Goal: Entertainment & Leisure: Consume media (video, audio)

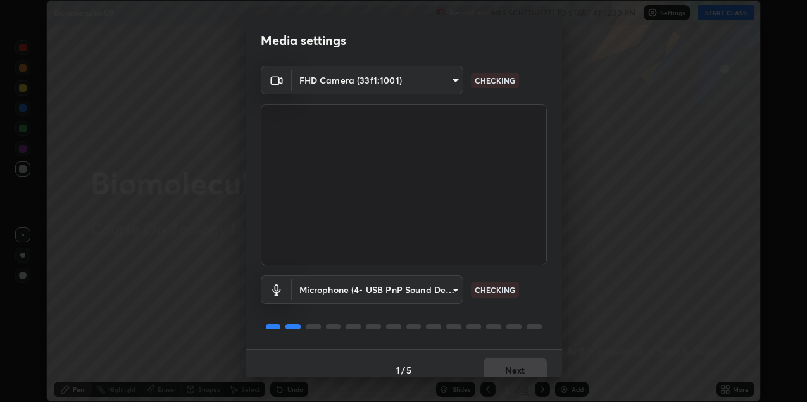
scroll to position [13, 0]
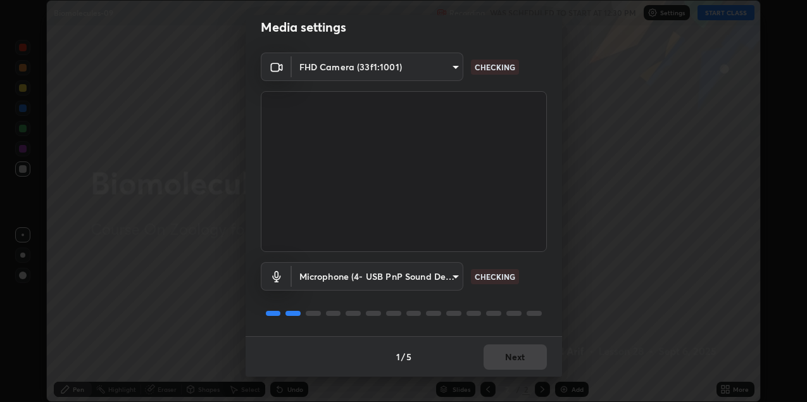
click at [515, 360] on div "1 / 5 Next" at bounding box center [404, 356] width 317 height 41
click at [519, 356] on div "1 / 5 Next" at bounding box center [404, 356] width 317 height 41
click at [525, 355] on div "1 / 5 Next" at bounding box center [404, 356] width 317 height 41
click at [523, 351] on button "Next" at bounding box center [515, 356] width 63 height 25
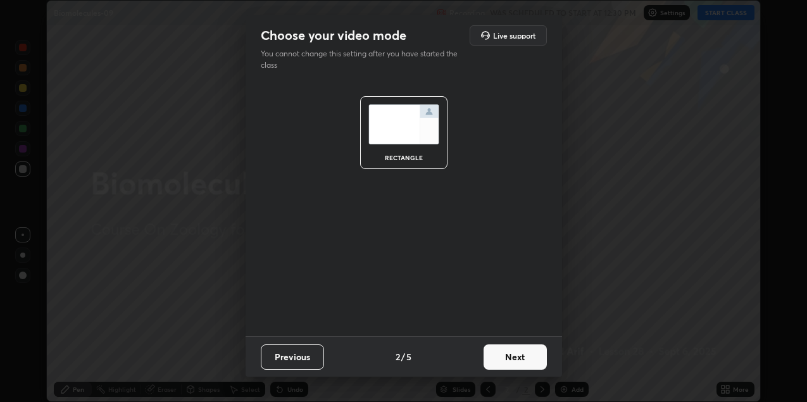
scroll to position [0, 0]
click at [518, 355] on button "Next" at bounding box center [515, 356] width 63 height 25
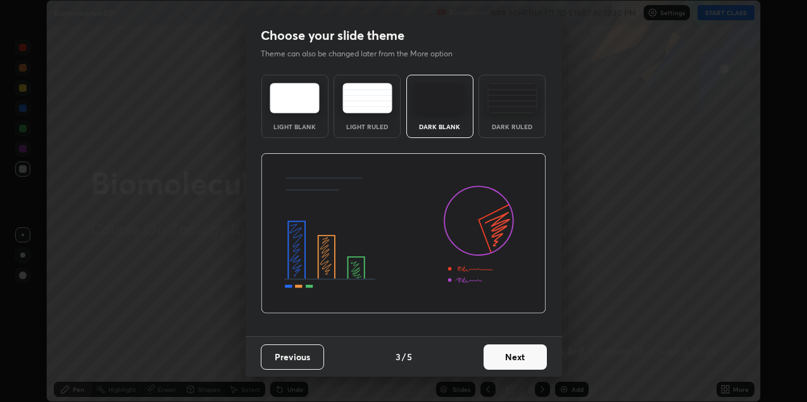
click at [522, 358] on button "Next" at bounding box center [515, 356] width 63 height 25
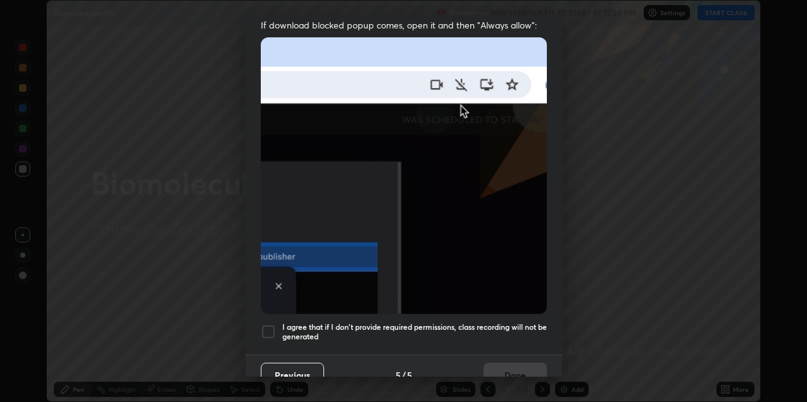
scroll to position [272, 0]
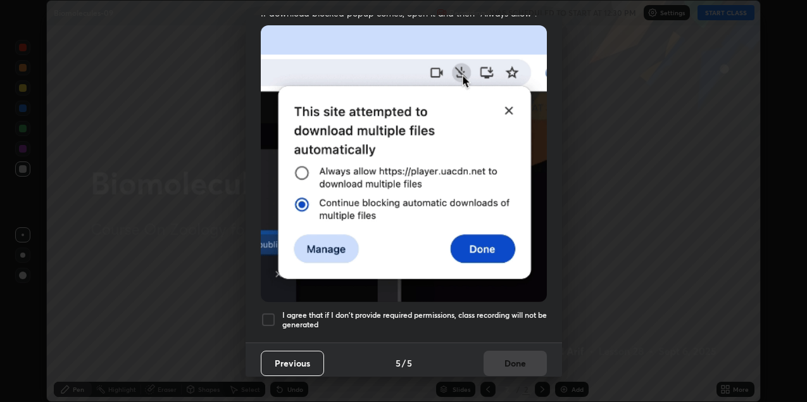
click at [332, 315] on h5 "I agree that if I don't provide required permissions, class recording will not …" at bounding box center [414, 320] width 265 height 20
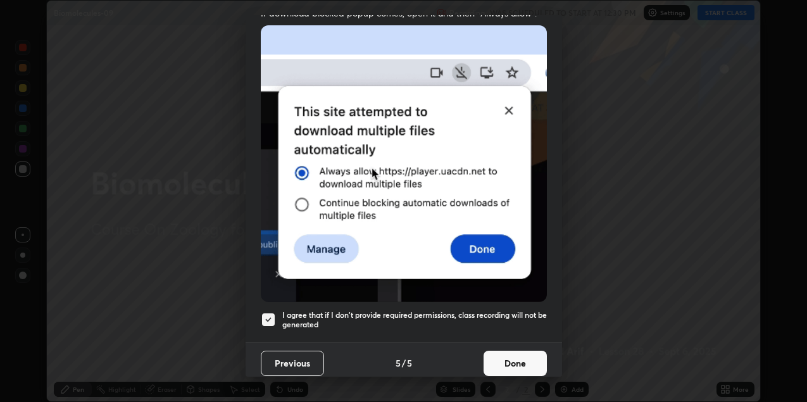
click at [527, 351] on button "Done" at bounding box center [515, 363] width 63 height 25
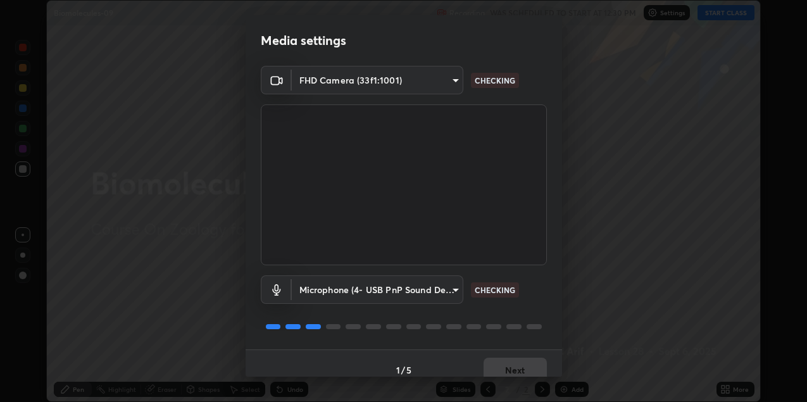
scroll to position [13, 0]
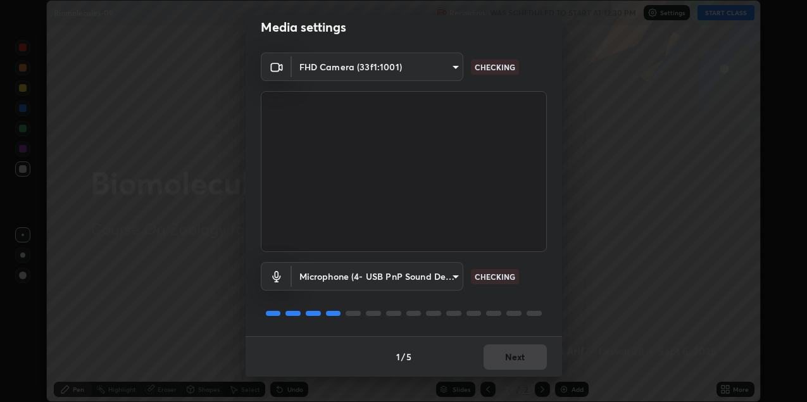
click at [486, 352] on div "1 / 5 Next" at bounding box center [404, 356] width 317 height 41
click at [496, 355] on div "1 / 5 Next" at bounding box center [404, 356] width 317 height 41
click at [496, 353] on div "1 / 5 Next" at bounding box center [404, 356] width 317 height 41
click at [493, 353] on div "1 / 5 Next" at bounding box center [404, 356] width 317 height 41
click at [491, 356] on div "1 / 5 Next" at bounding box center [404, 356] width 317 height 41
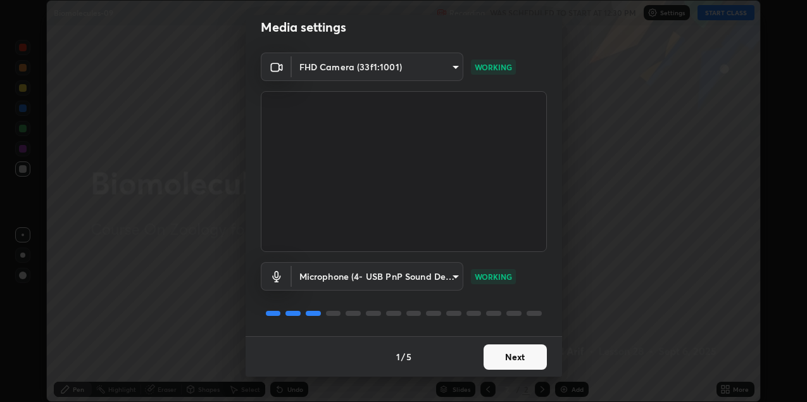
click at [498, 356] on button "Next" at bounding box center [515, 356] width 63 height 25
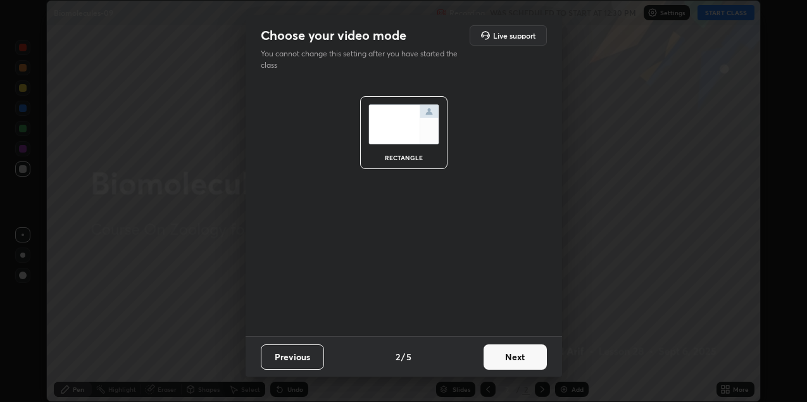
scroll to position [0, 0]
click at [510, 355] on button "Next" at bounding box center [515, 356] width 63 height 25
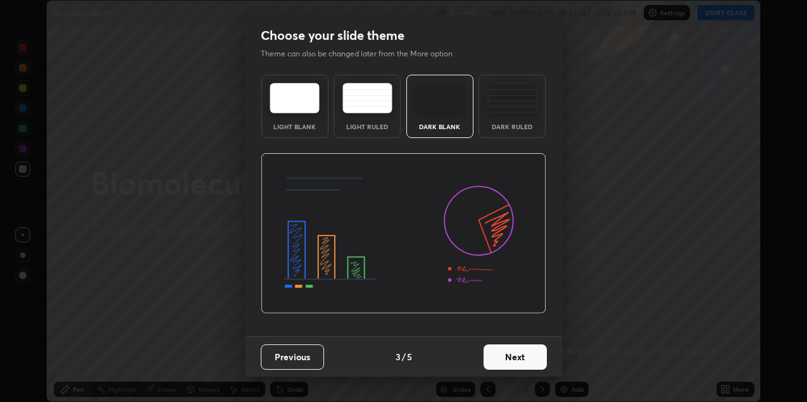
click at [522, 357] on button "Next" at bounding box center [515, 356] width 63 height 25
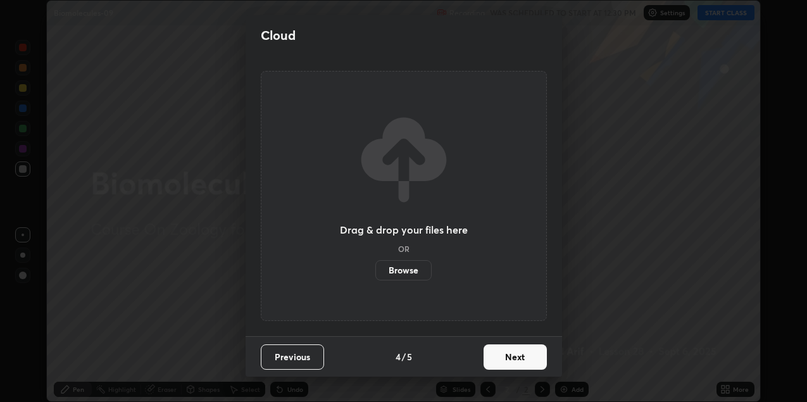
click at [522, 357] on button "Next" at bounding box center [515, 356] width 63 height 25
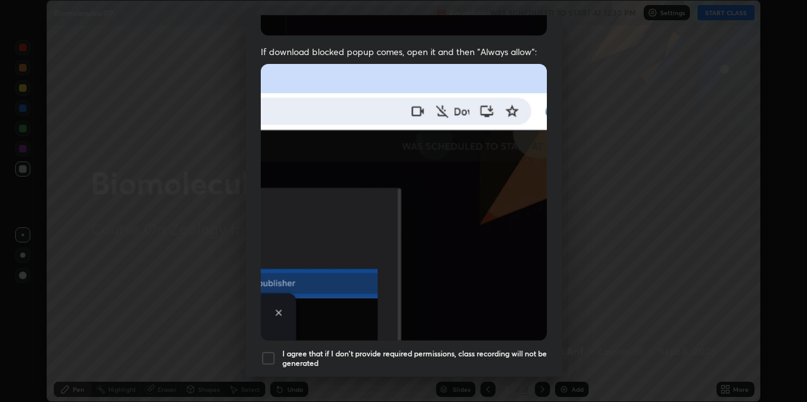
scroll to position [272, 0]
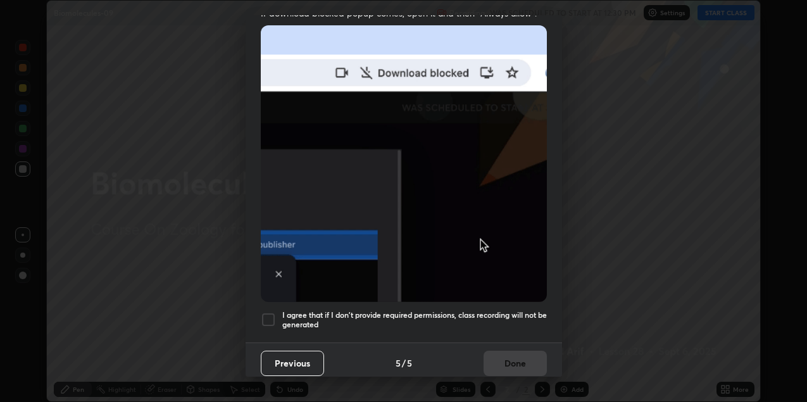
click at [270, 318] on div at bounding box center [268, 319] width 15 height 15
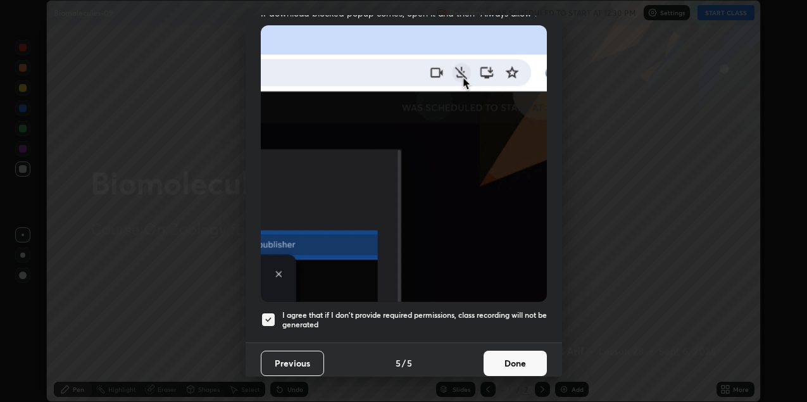
click at [503, 356] on button "Done" at bounding box center [515, 363] width 63 height 25
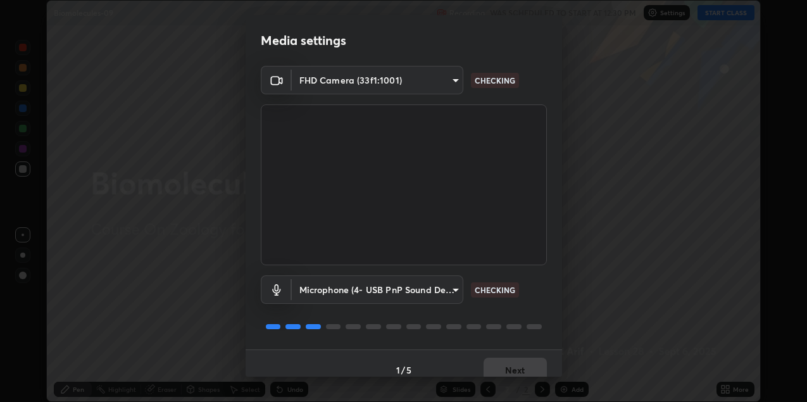
scroll to position [13, 0]
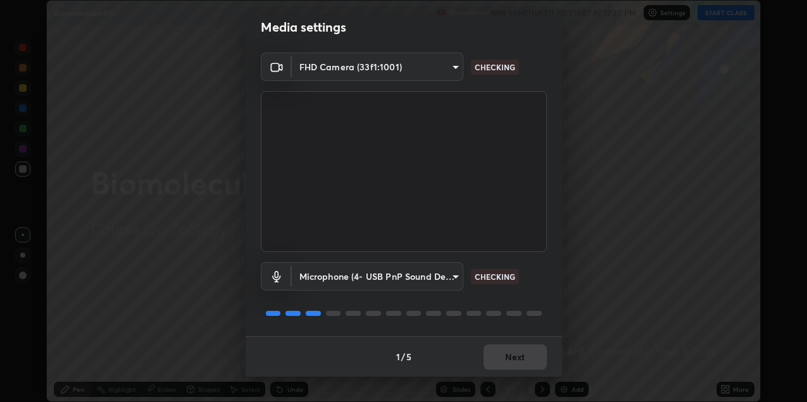
click at [508, 360] on div "1 / 5 Next" at bounding box center [404, 356] width 317 height 41
click at [519, 356] on div "1 / 5 Next" at bounding box center [404, 356] width 317 height 41
click at [517, 354] on div "1 / 5 Next" at bounding box center [404, 356] width 317 height 41
click at [505, 346] on div "1 / 5 Next" at bounding box center [404, 356] width 317 height 41
click at [503, 346] on button "Next" at bounding box center [515, 356] width 63 height 25
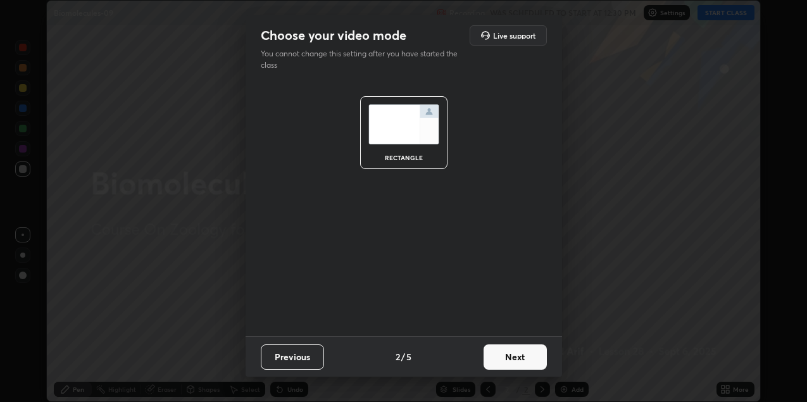
scroll to position [0, 0]
click at [506, 347] on button "Next" at bounding box center [515, 356] width 63 height 25
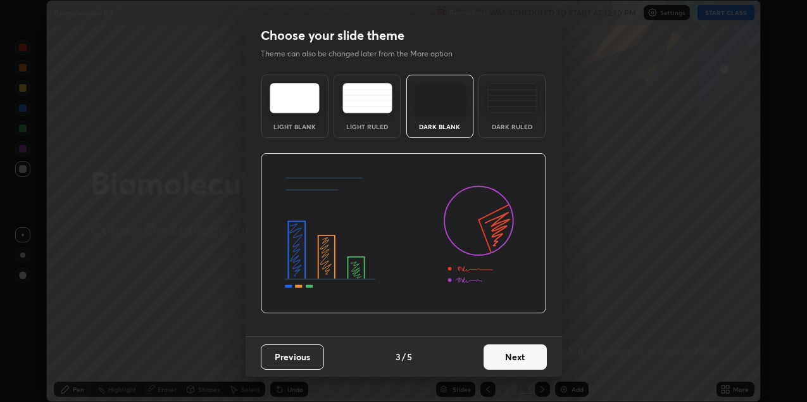
click at [506, 348] on button "Next" at bounding box center [515, 356] width 63 height 25
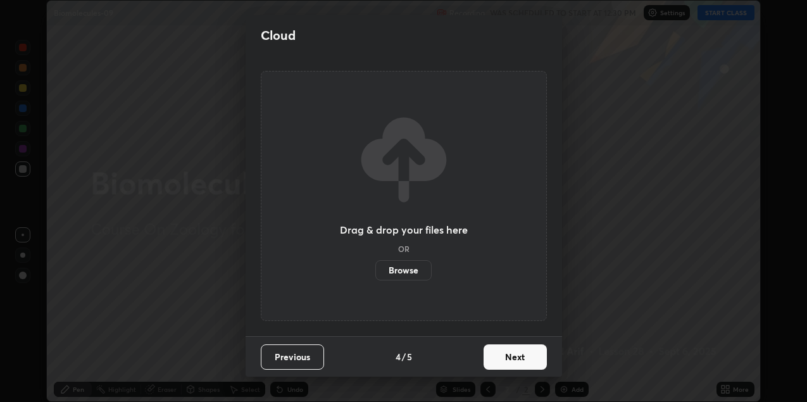
click at [512, 351] on button "Next" at bounding box center [515, 356] width 63 height 25
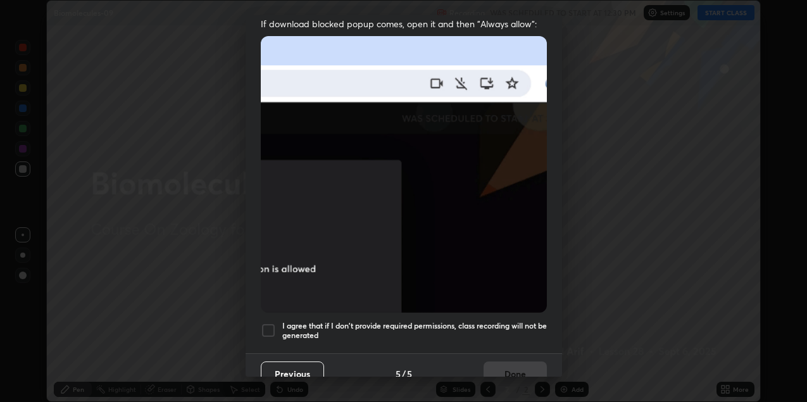
scroll to position [269, 0]
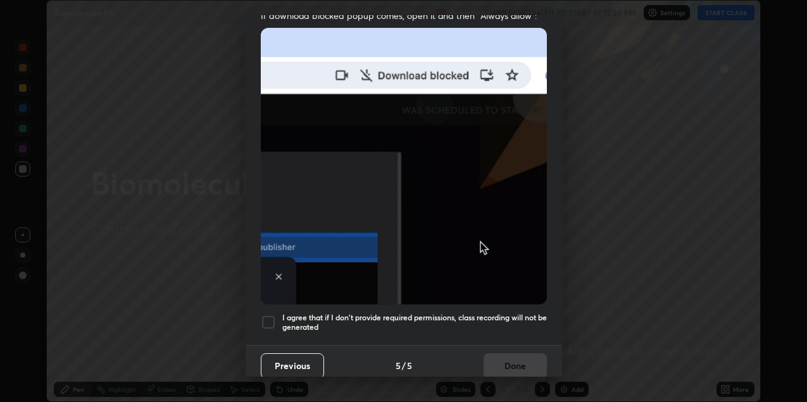
click at [274, 315] on div at bounding box center [268, 322] width 15 height 15
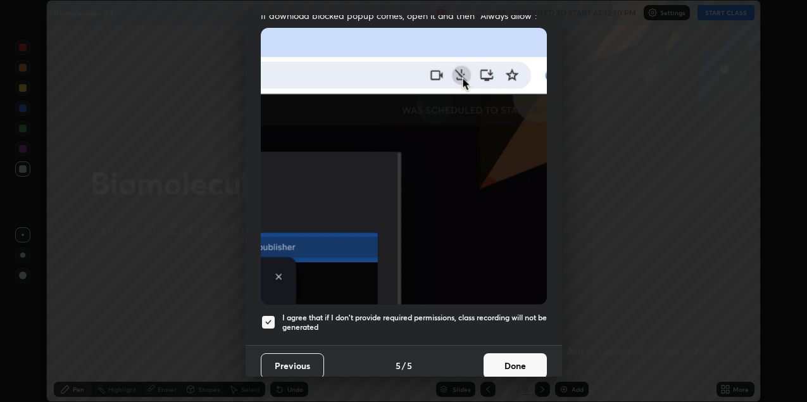
click at [493, 353] on button "Done" at bounding box center [515, 365] width 63 height 25
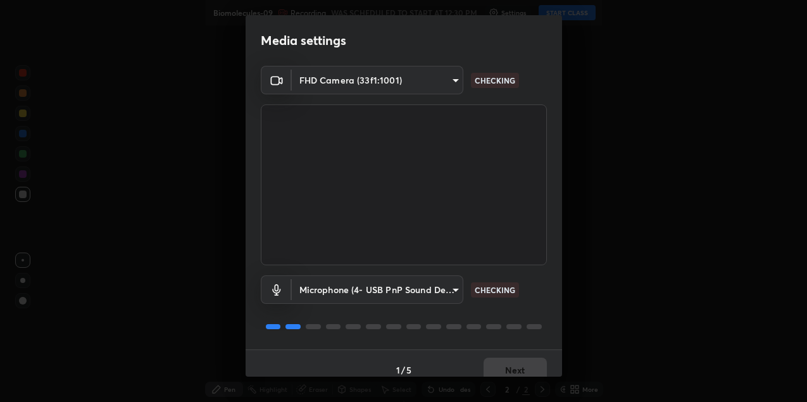
scroll to position [13, 0]
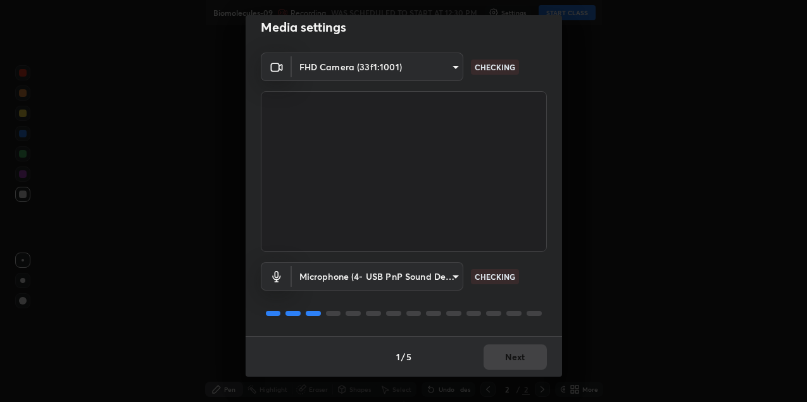
click at [527, 353] on div "1 / 5 Next" at bounding box center [404, 356] width 317 height 41
click at [525, 350] on div "1 / 5 Next" at bounding box center [404, 356] width 317 height 41
click at [527, 349] on div "1 / 5 Next" at bounding box center [404, 356] width 317 height 41
click at [528, 350] on div "1 / 5 Next" at bounding box center [404, 356] width 317 height 41
click at [528, 352] on div "1 / 5 Next" at bounding box center [404, 356] width 317 height 41
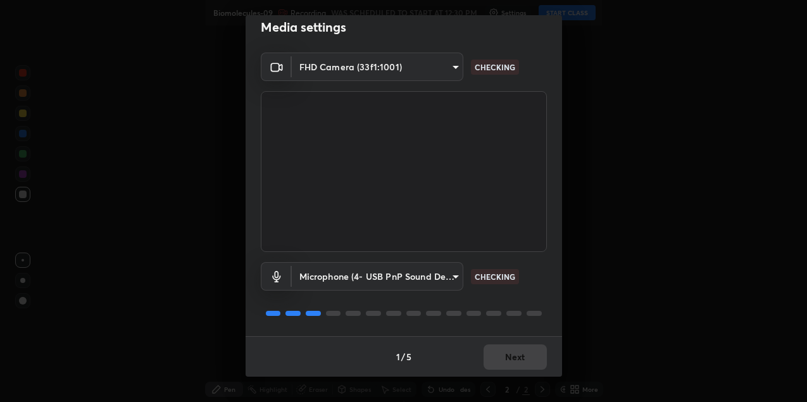
click at [531, 352] on div "1 / 5 Next" at bounding box center [404, 356] width 317 height 41
click at [528, 353] on div "1 / 5 Next" at bounding box center [404, 356] width 317 height 41
click at [529, 353] on div "1 / 5 Next" at bounding box center [404, 356] width 317 height 41
click at [530, 352] on div "1 / 5 Next" at bounding box center [404, 356] width 317 height 41
click at [529, 352] on div "1 / 5 Next" at bounding box center [404, 356] width 317 height 41
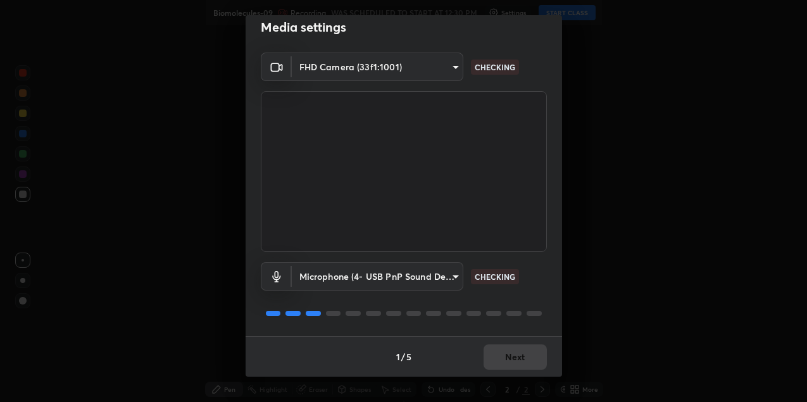
click at [531, 351] on div "1 / 5 Next" at bounding box center [404, 356] width 317 height 41
click at [529, 352] on div "1 / 5 Next" at bounding box center [404, 356] width 317 height 41
click at [529, 351] on button "Next" at bounding box center [515, 356] width 63 height 25
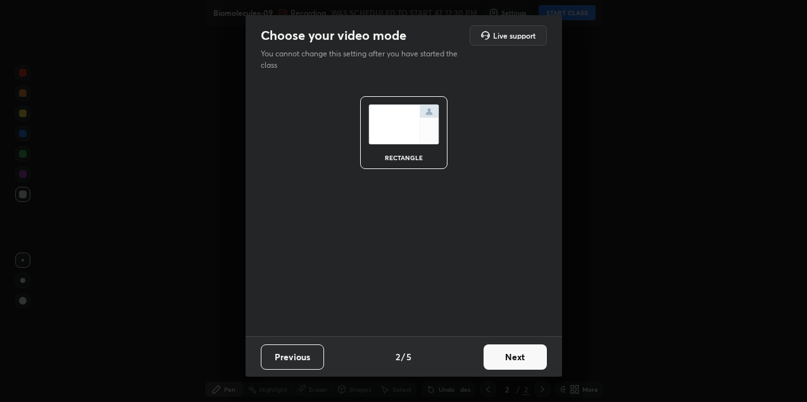
scroll to position [0, 0]
click at [531, 352] on button "Next" at bounding box center [515, 356] width 63 height 25
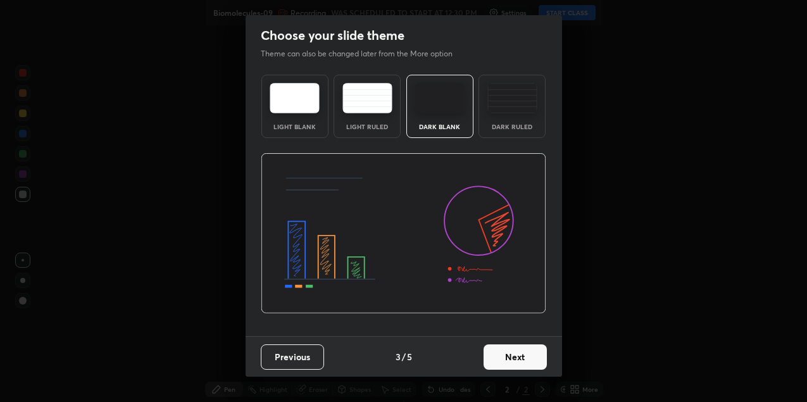
click at [531, 351] on button "Next" at bounding box center [515, 356] width 63 height 25
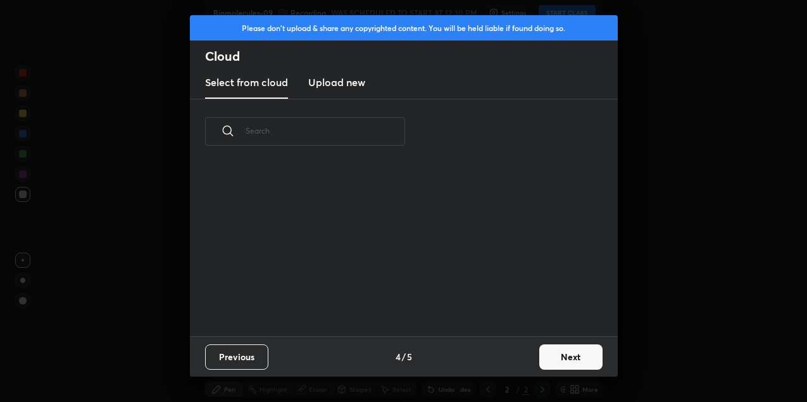
click at [532, 351] on div "Previous 4 / 5 Next" at bounding box center [404, 356] width 428 height 41
click at [567, 354] on button "Next" at bounding box center [570, 356] width 63 height 25
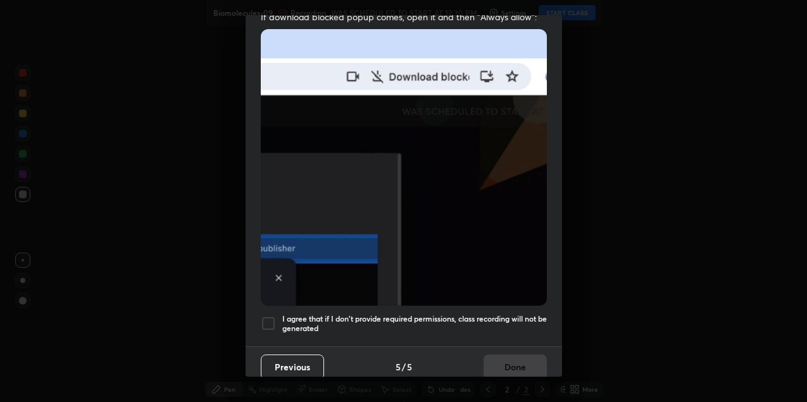
scroll to position [272, 0]
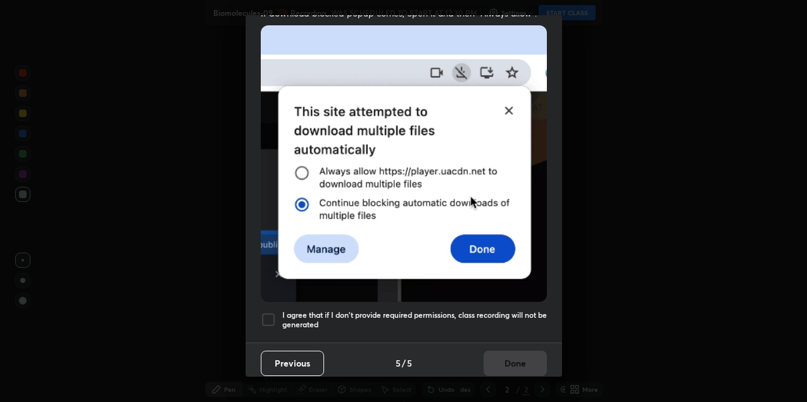
click at [277, 312] on div "I agree that if I don't provide required permissions, class recording will not …" at bounding box center [404, 319] width 286 height 15
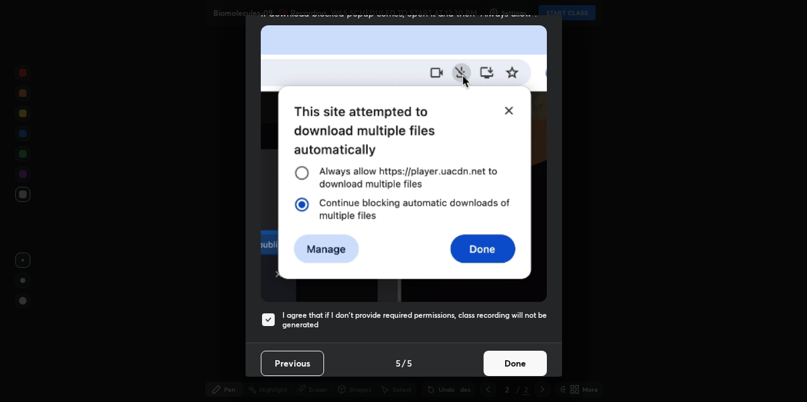
click at [527, 351] on button "Done" at bounding box center [515, 363] width 63 height 25
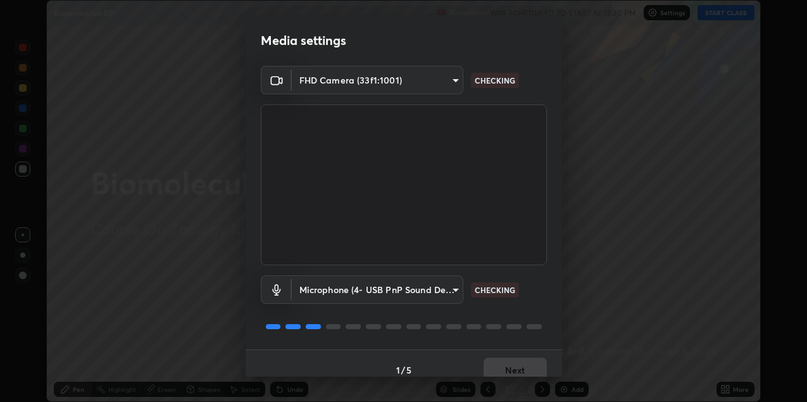
scroll to position [13, 0]
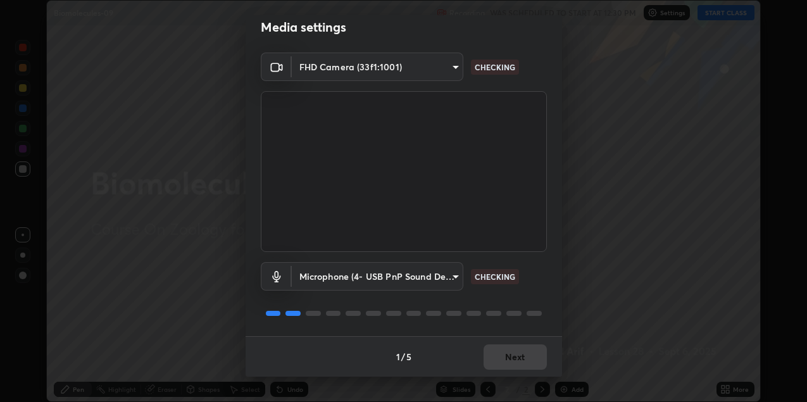
click at [500, 351] on div "1 / 5 Next" at bounding box center [404, 356] width 317 height 41
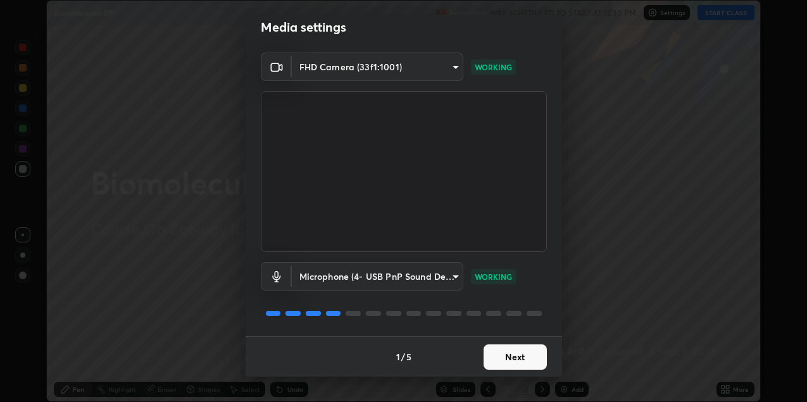
click at [527, 349] on button "Next" at bounding box center [515, 356] width 63 height 25
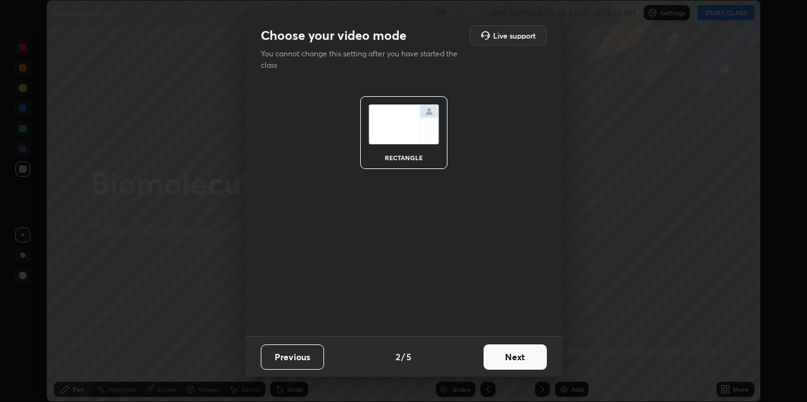
click at [523, 354] on button "Next" at bounding box center [515, 356] width 63 height 25
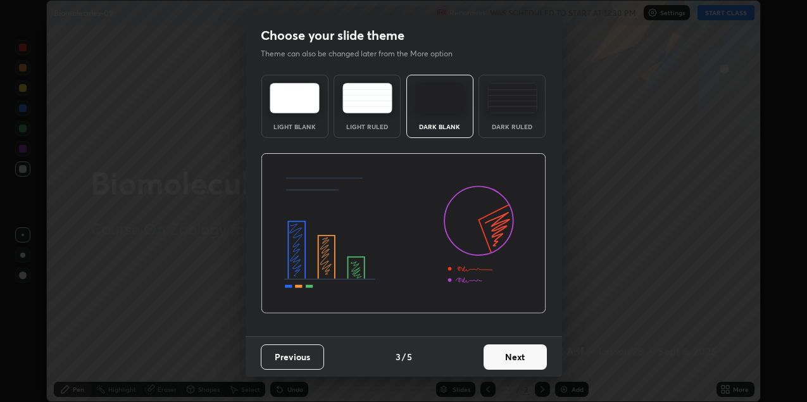
click at [529, 353] on button "Next" at bounding box center [515, 356] width 63 height 25
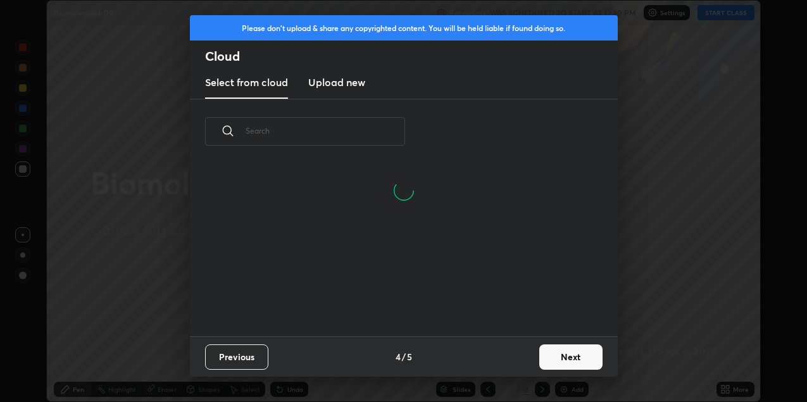
click at [553, 353] on button "Next" at bounding box center [570, 356] width 63 height 25
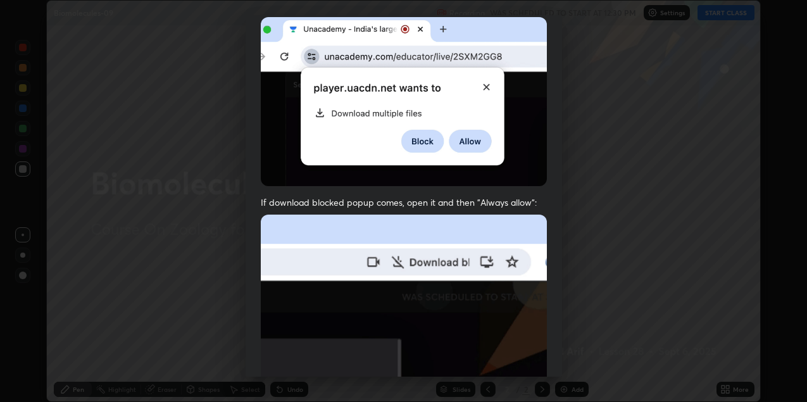
scroll to position [272, 0]
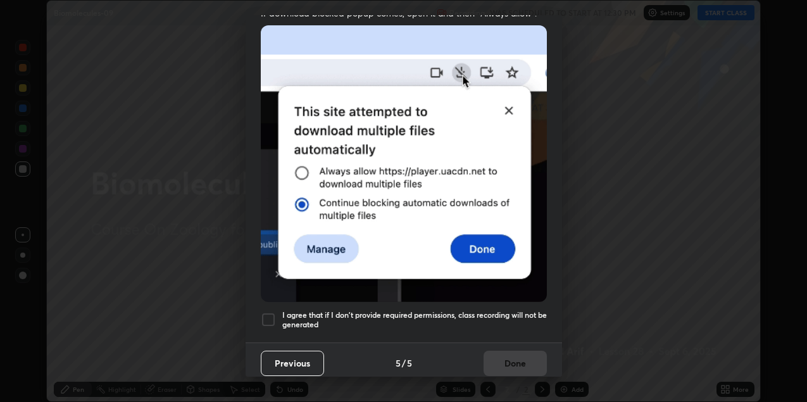
click at [313, 316] on h5 "I agree that if I don't provide required permissions, class recording will not …" at bounding box center [414, 320] width 265 height 20
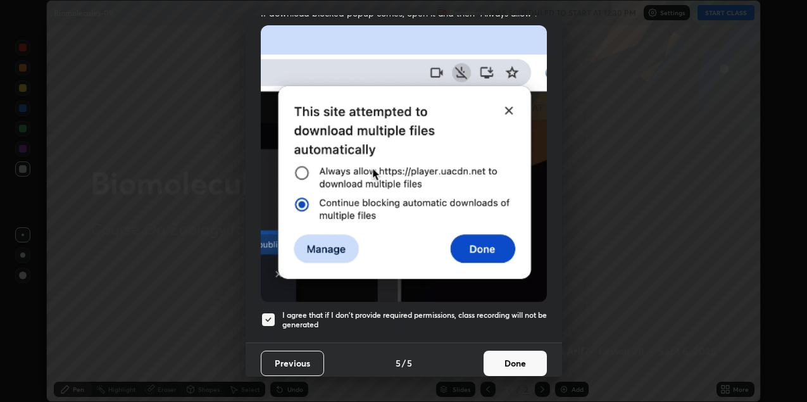
click at [519, 353] on button "Done" at bounding box center [515, 363] width 63 height 25
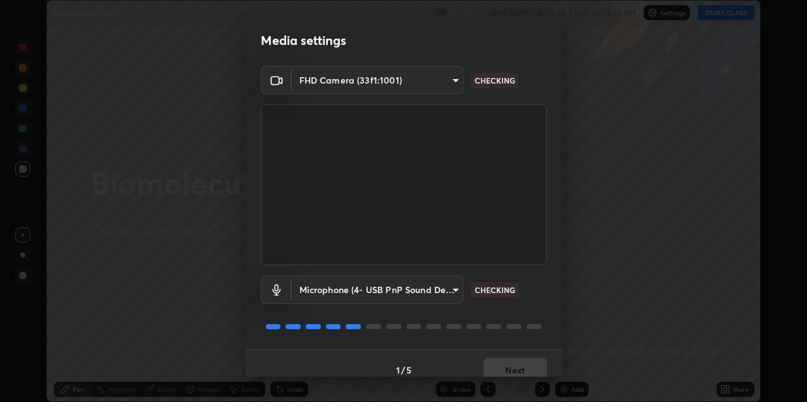
scroll to position [13, 0]
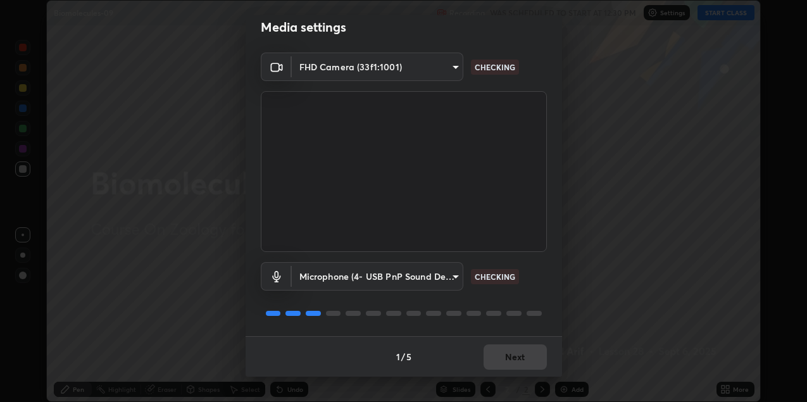
click at [505, 356] on div "1 / 5 Next" at bounding box center [404, 356] width 317 height 41
click at [505, 355] on div "1 / 5 Next" at bounding box center [404, 356] width 317 height 41
click at [522, 230] on video at bounding box center [404, 171] width 286 height 161
click at [524, 202] on video at bounding box center [404, 171] width 286 height 161
click at [494, 351] on div "1 / 5 Next" at bounding box center [404, 356] width 317 height 41
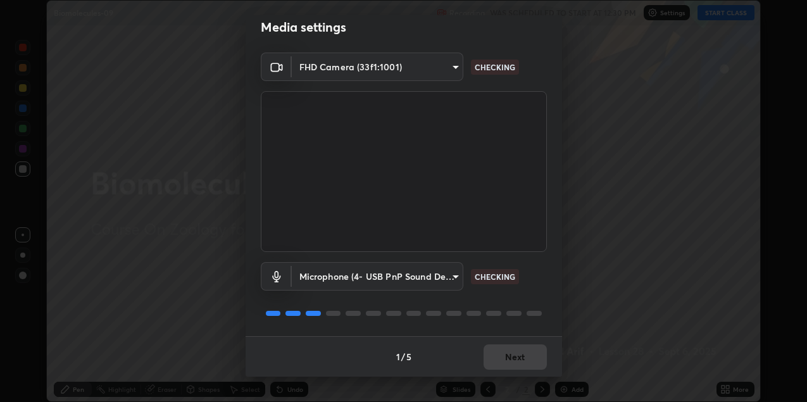
click at [498, 349] on div "1 / 5 Next" at bounding box center [404, 356] width 317 height 41
click at [500, 350] on div "1 / 5 Next" at bounding box center [404, 356] width 317 height 41
click at [497, 349] on div "1 / 5 Next" at bounding box center [404, 356] width 317 height 41
click at [497, 350] on div "1 / 5 Next" at bounding box center [404, 356] width 317 height 41
click at [496, 352] on div "1 / 5 Next" at bounding box center [404, 356] width 317 height 41
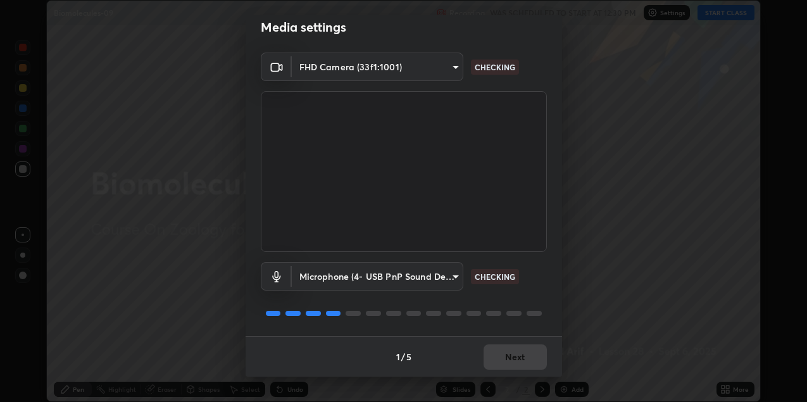
click at [496, 353] on div "1 / 5 Next" at bounding box center [404, 356] width 317 height 41
click at [497, 353] on div "1 / 5 Next" at bounding box center [404, 356] width 317 height 41
click at [496, 354] on div "1 / 5 Next" at bounding box center [404, 356] width 317 height 41
click at [498, 355] on button "Next" at bounding box center [515, 356] width 63 height 25
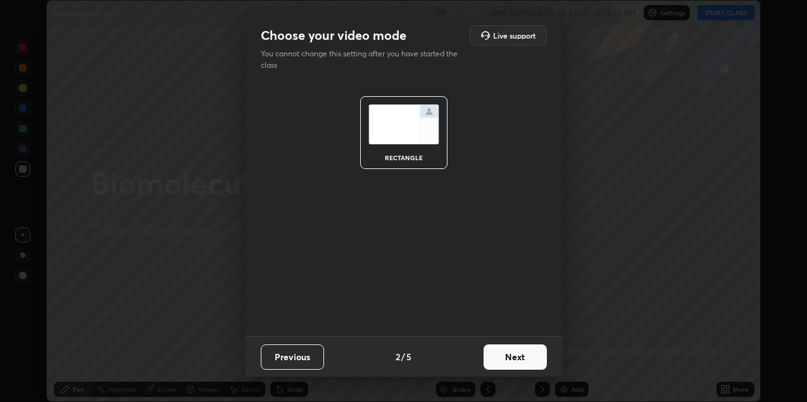
click at [497, 355] on button "Next" at bounding box center [515, 356] width 63 height 25
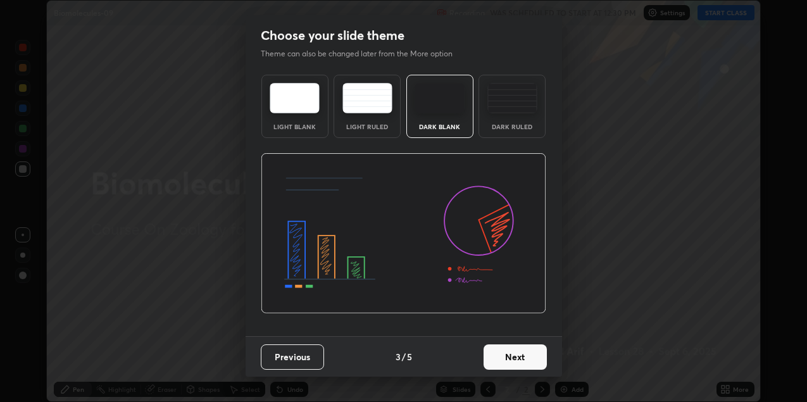
click at [494, 354] on button "Next" at bounding box center [515, 356] width 63 height 25
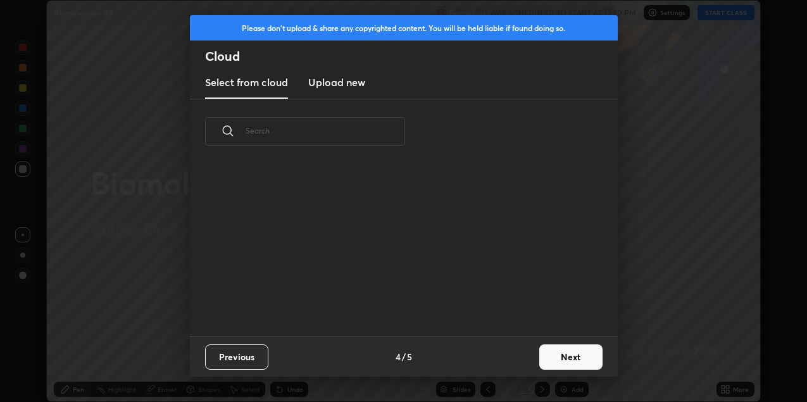
click at [579, 350] on button "Next" at bounding box center [570, 356] width 63 height 25
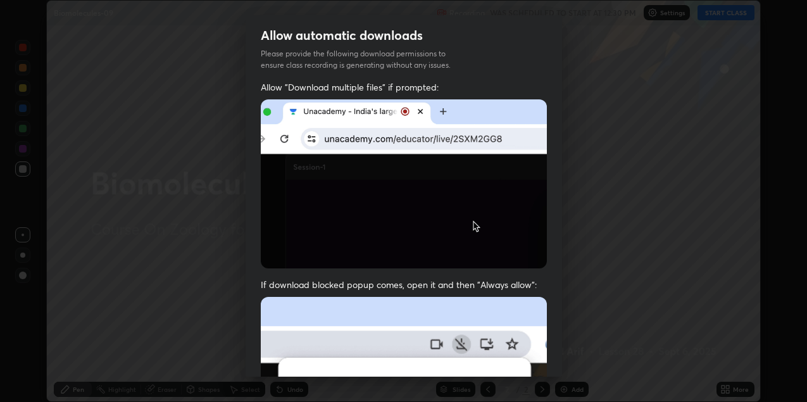
click at [578, 356] on div "Allow automatic downloads Please provide the following download permissions to …" at bounding box center [403, 201] width 807 height 402
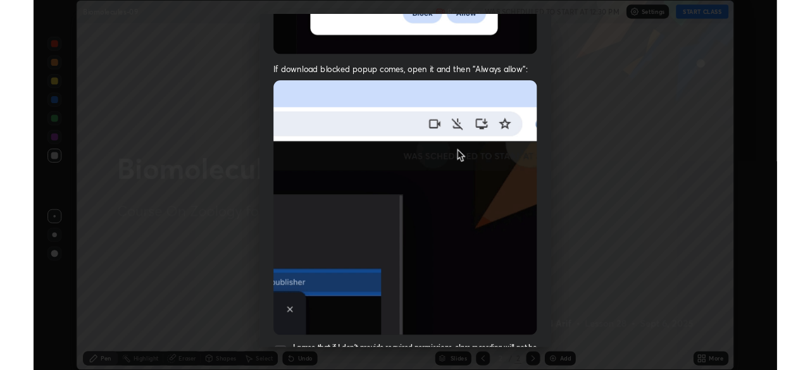
scroll to position [272, 0]
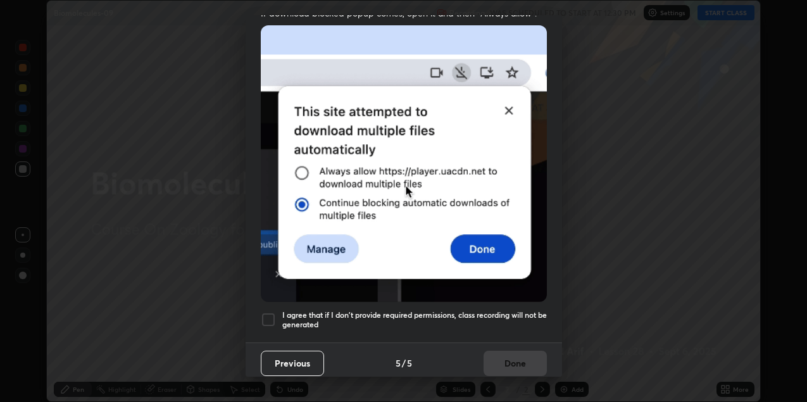
click at [267, 315] on div at bounding box center [268, 319] width 15 height 15
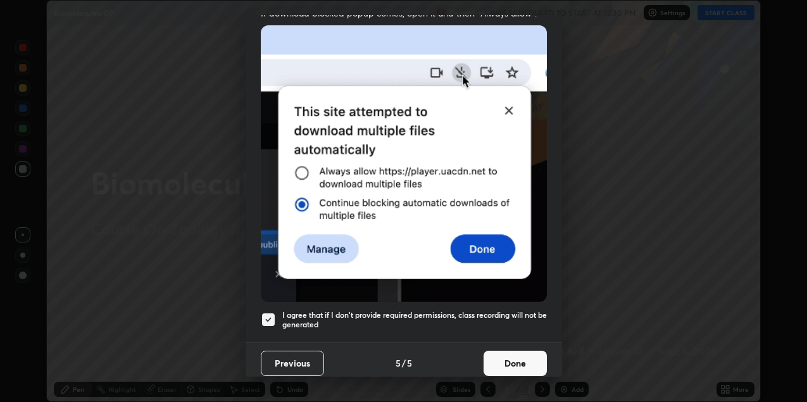
click at [530, 352] on button "Done" at bounding box center [515, 363] width 63 height 25
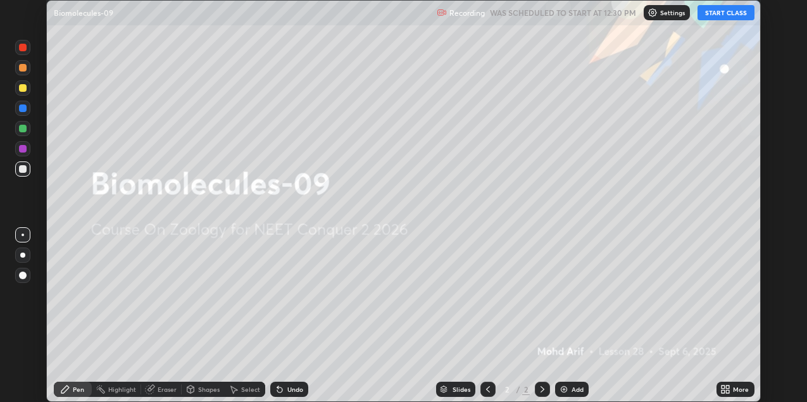
click at [733, 15] on button "START CLASS" at bounding box center [726, 12] width 57 height 15
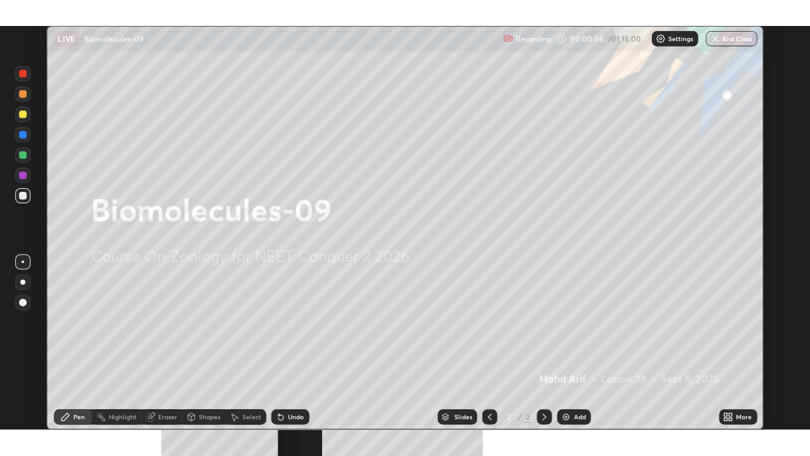
scroll to position [370, 810]
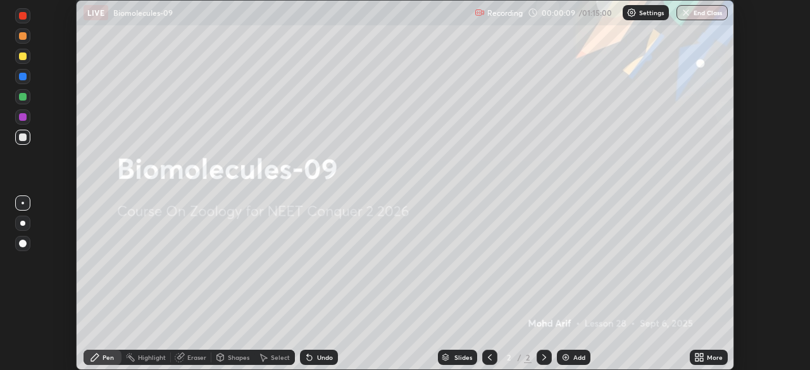
click at [701, 355] on icon at bounding box center [701, 355] width 3 height 3
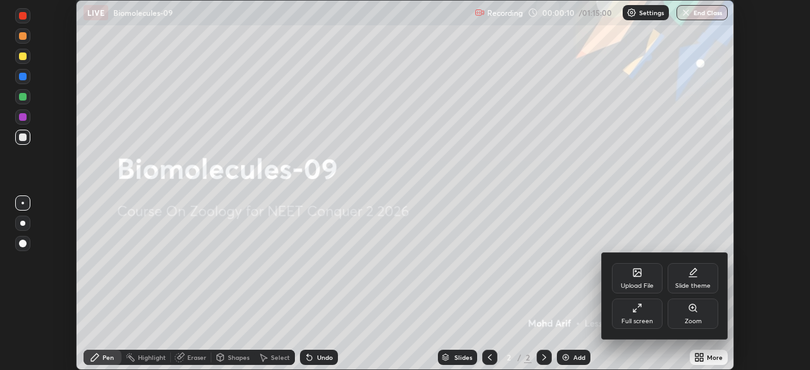
click at [645, 317] on div "Full screen" at bounding box center [637, 314] width 51 height 30
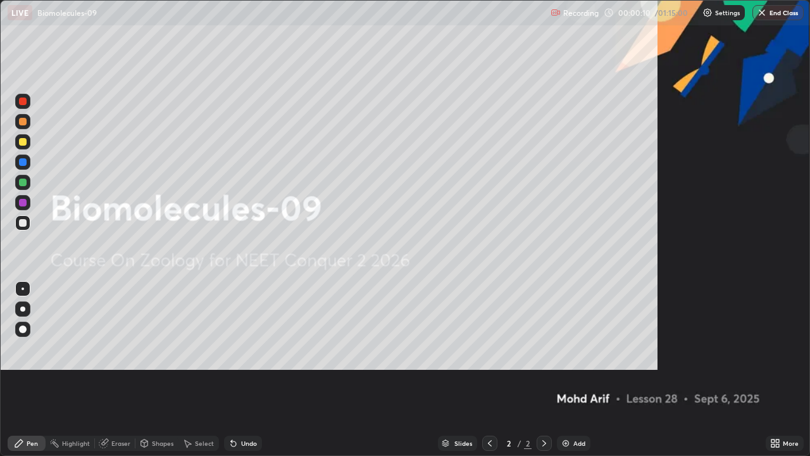
scroll to position [456, 810]
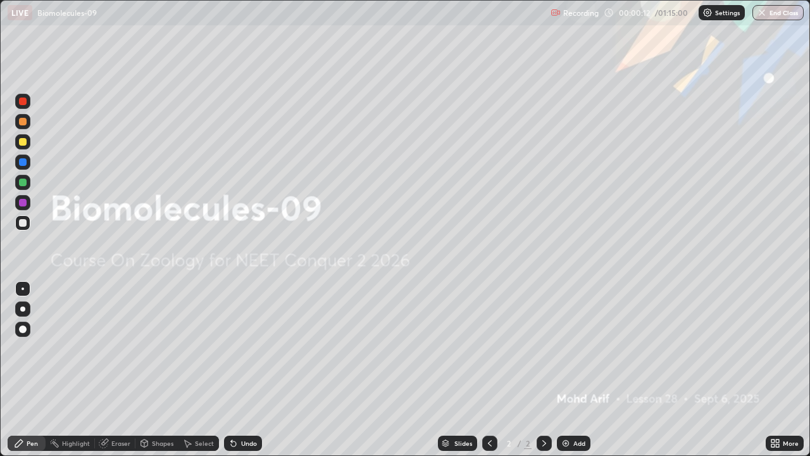
click at [123, 401] on div "Eraser" at bounding box center [120, 443] width 19 height 6
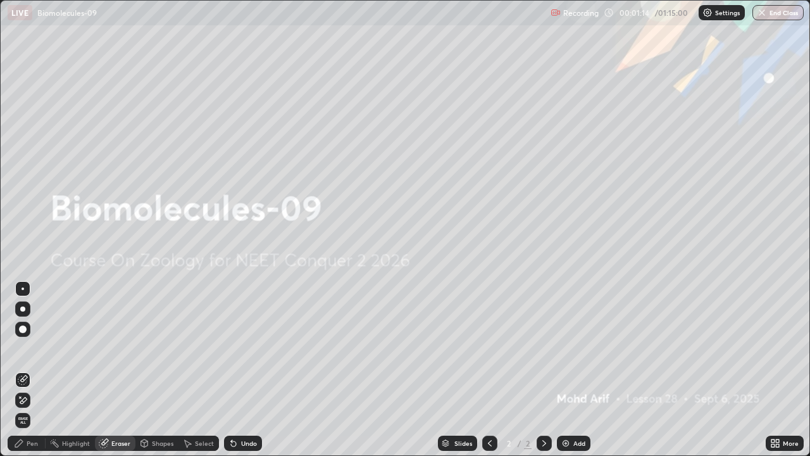
click at [570, 401] on img at bounding box center [566, 443] width 10 height 10
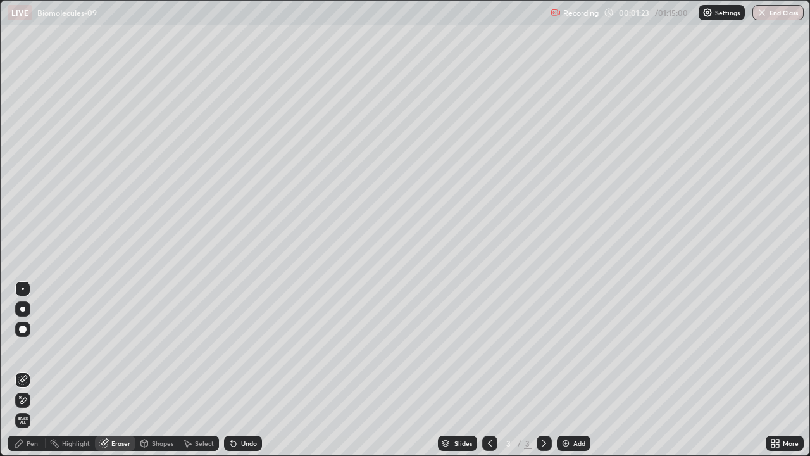
click at [23, 309] on div at bounding box center [22, 308] width 5 height 5
click at [23, 401] on icon at bounding box center [19, 443] width 8 height 8
click at [21, 401] on icon at bounding box center [19, 443] width 10 height 10
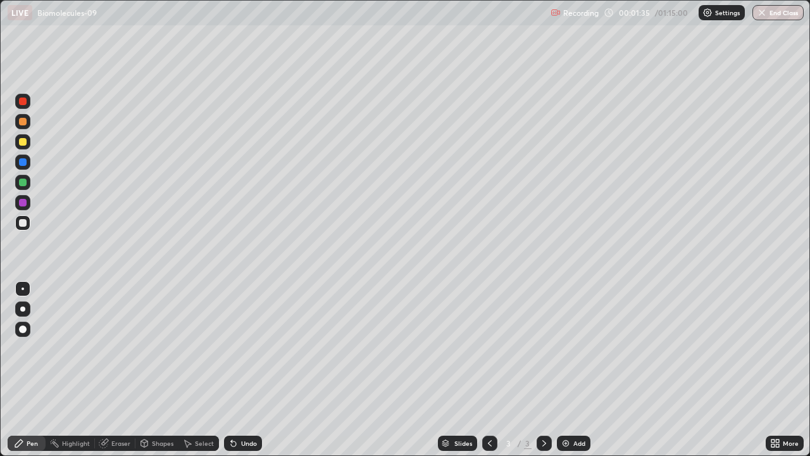
click at [23, 122] on div at bounding box center [23, 122] width 8 height 8
click at [25, 120] on div at bounding box center [23, 122] width 8 height 8
click at [22, 142] on div at bounding box center [23, 142] width 8 height 8
click at [25, 221] on div at bounding box center [23, 223] width 8 height 8
click at [21, 311] on div at bounding box center [22, 308] width 5 height 5
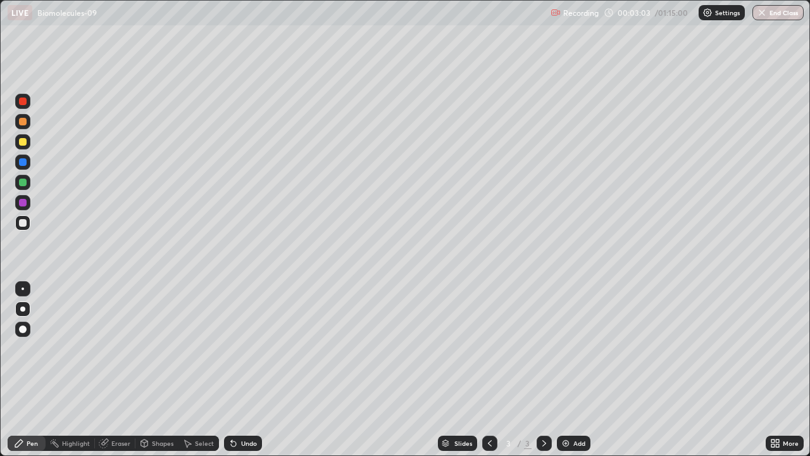
click at [241, 401] on div "Undo" at bounding box center [249, 443] width 16 height 6
click at [239, 401] on div "Undo" at bounding box center [243, 443] width 38 height 15
click at [241, 401] on div "Undo" at bounding box center [249, 443] width 16 height 6
click at [242, 401] on div "Undo" at bounding box center [249, 443] width 16 height 6
click at [249, 401] on div "Undo" at bounding box center [249, 443] width 16 height 6
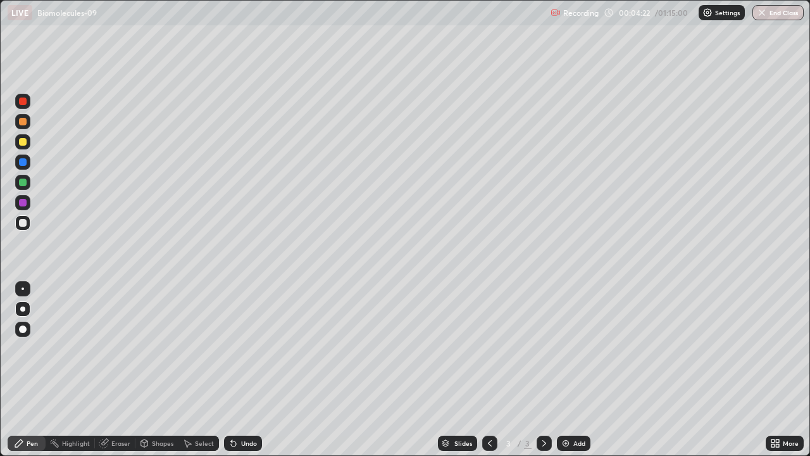
click at [247, 401] on div "Undo" at bounding box center [243, 443] width 38 height 15
click at [26, 142] on div at bounding box center [23, 142] width 8 height 8
click at [23, 309] on div at bounding box center [22, 308] width 5 height 5
click at [25, 306] on div at bounding box center [22, 308] width 15 height 15
click at [23, 165] on div at bounding box center [23, 162] width 8 height 8
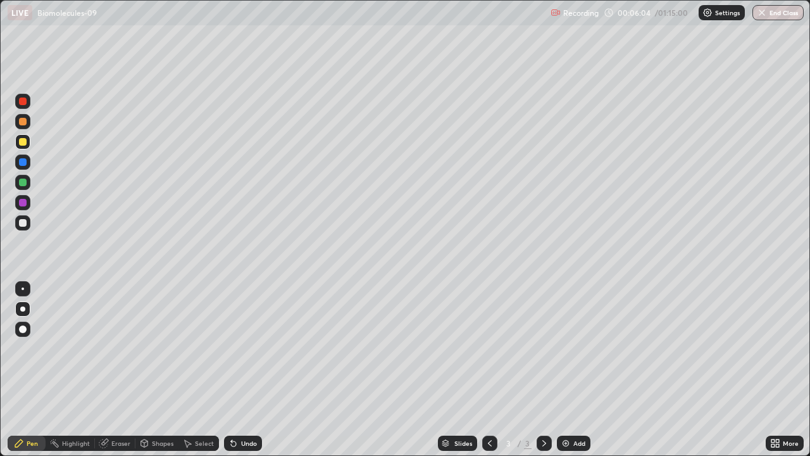
click at [22, 165] on div at bounding box center [23, 162] width 8 height 8
click at [23, 142] on div at bounding box center [23, 142] width 8 height 8
click at [25, 221] on div at bounding box center [23, 223] width 8 height 8
click at [25, 223] on div at bounding box center [23, 223] width 8 height 8
click at [20, 310] on div at bounding box center [22, 308] width 5 height 5
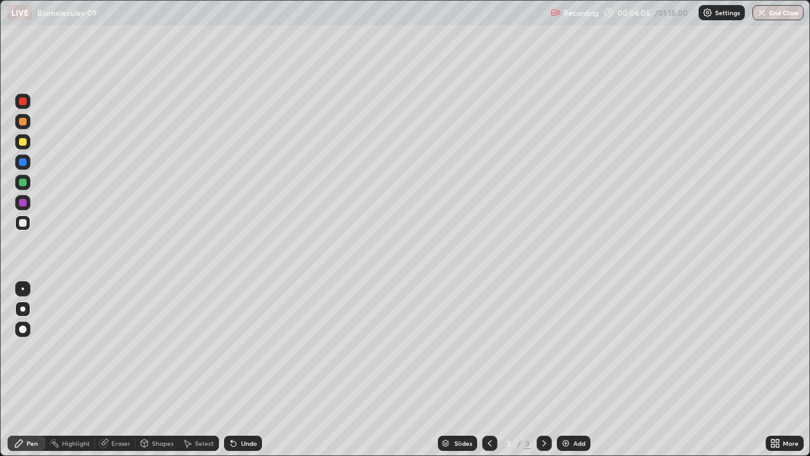
click at [16, 311] on div at bounding box center [22, 308] width 15 height 15
click at [26, 163] on div at bounding box center [23, 162] width 8 height 8
click at [20, 309] on div at bounding box center [22, 308] width 5 height 5
click at [22, 310] on div at bounding box center [22, 308] width 5 height 5
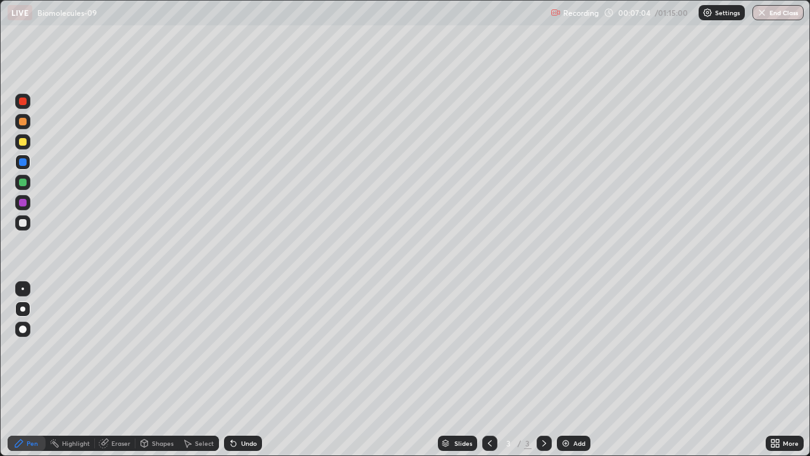
click at [23, 309] on div at bounding box center [22, 308] width 5 height 5
click at [25, 309] on div at bounding box center [22, 308] width 5 height 5
click at [23, 308] on div at bounding box center [22, 308] width 5 height 5
click at [25, 223] on div at bounding box center [23, 223] width 8 height 8
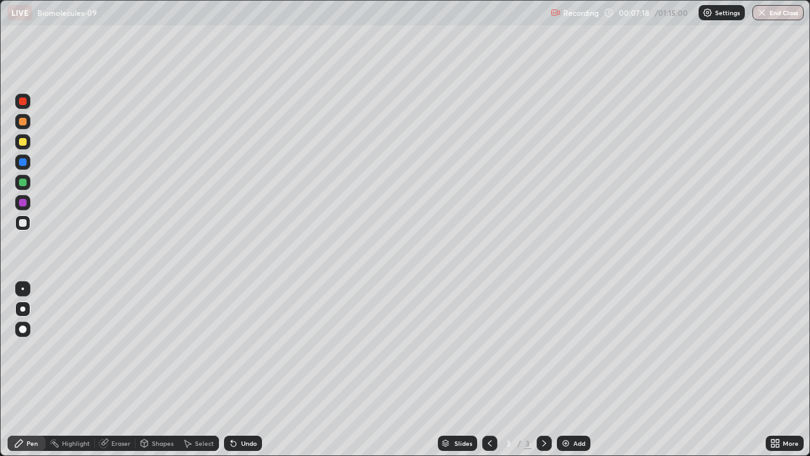
click at [25, 142] on div at bounding box center [23, 142] width 8 height 8
click at [250, 401] on div "Undo" at bounding box center [249, 443] width 16 height 6
click at [247, 401] on div "Undo" at bounding box center [249, 443] width 16 height 6
click at [23, 204] on div at bounding box center [23, 203] width 8 height 8
click at [23, 184] on div at bounding box center [23, 183] width 8 height 8
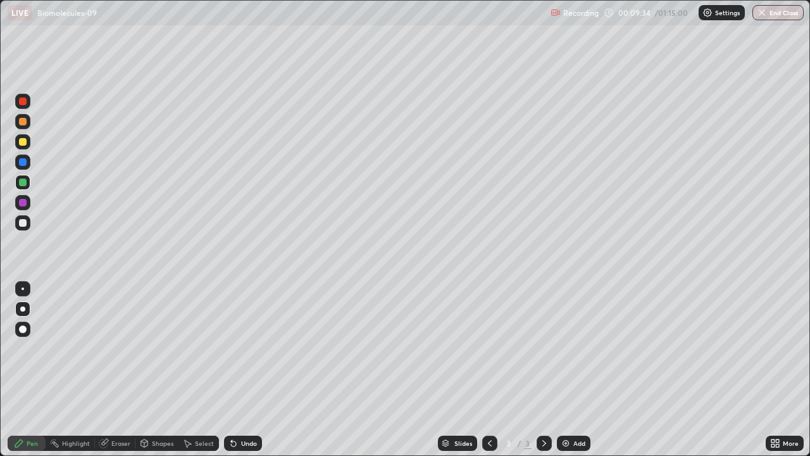
click at [23, 205] on div at bounding box center [23, 203] width 8 height 8
click at [24, 147] on div at bounding box center [22, 141] width 15 height 15
click at [30, 229] on div at bounding box center [22, 223] width 15 height 20
click at [569, 401] on img at bounding box center [566, 443] width 10 height 10
click at [23, 309] on div at bounding box center [22, 308] width 5 height 5
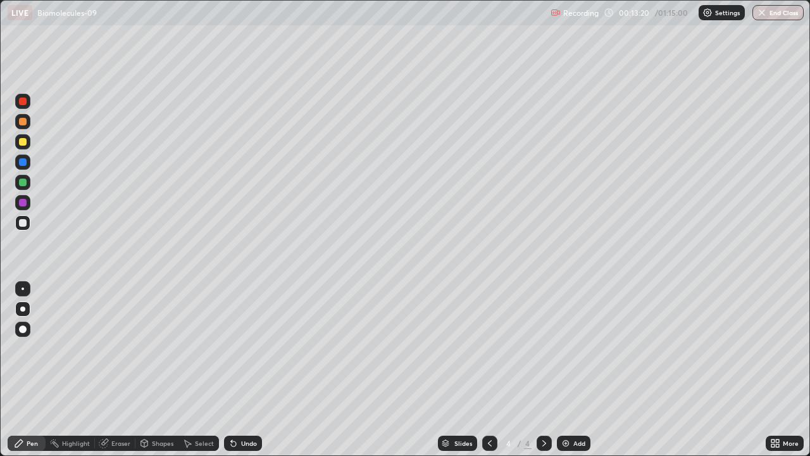
click at [23, 309] on div at bounding box center [22, 308] width 5 height 5
click at [22, 142] on div at bounding box center [23, 142] width 8 height 8
click at [23, 144] on div at bounding box center [23, 142] width 8 height 8
click at [25, 122] on div at bounding box center [23, 122] width 8 height 8
click at [22, 123] on div at bounding box center [23, 122] width 8 height 8
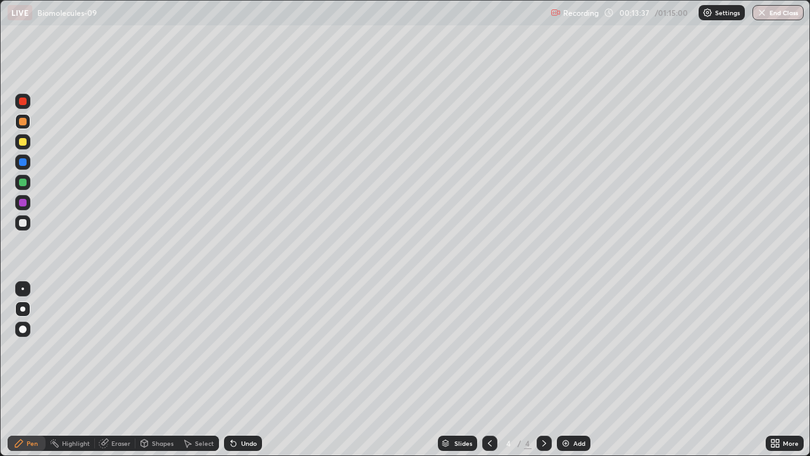
click at [29, 124] on div at bounding box center [22, 121] width 15 height 15
click at [22, 327] on div at bounding box center [23, 329] width 8 height 8
click at [22, 329] on div at bounding box center [23, 329] width 8 height 8
click at [23, 223] on div at bounding box center [23, 223] width 8 height 8
click at [23, 204] on div at bounding box center [23, 203] width 8 height 8
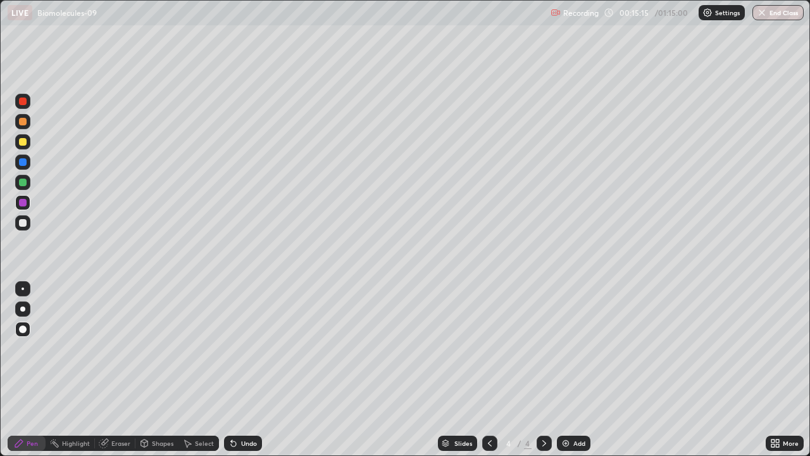
click at [244, 401] on div "Undo" at bounding box center [249, 443] width 16 height 6
click at [249, 401] on div "Undo" at bounding box center [243, 443] width 38 height 15
click at [251, 401] on div "Undo" at bounding box center [243, 443] width 38 height 15
click at [253, 401] on div "Undo" at bounding box center [243, 443] width 38 height 15
click at [252, 401] on div "Undo" at bounding box center [243, 443] width 38 height 15
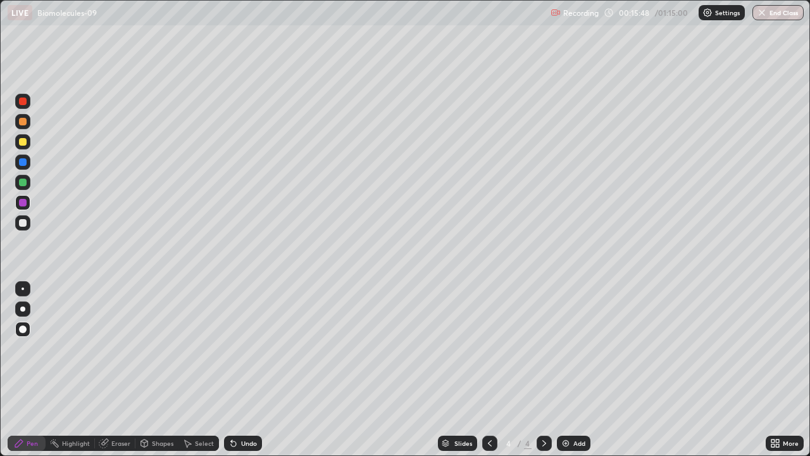
click at [244, 401] on div "Undo" at bounding box center [249, 443] width 16 height 6
click at [21, 224] on div at bounding box center [23, 223] width 8 height 8
click at [23, 309] on div at bounding box center [22, 308] width 5 height 5
click at [28, 206] on div at bounding box center [22, 202] width 15 height 15
click at [22, 289] on div at bounding box center [23, 288] width 3 height 3
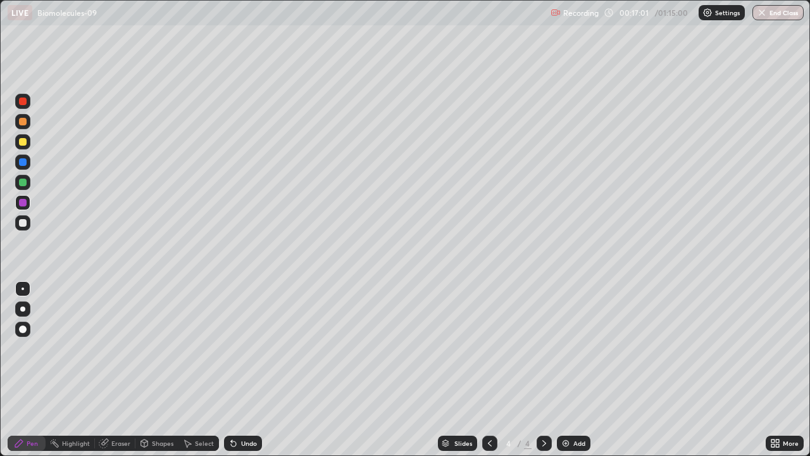
click at [20, 148] on div at bounding box center [22, 141] width 15 height 15
click at [20, 315] on div at bounding box center [22, 308] width 15 height 15
click at [574, 401] on div "Add" at bounding box center [580, 443] width 12 height 6
click at [23, 223] on div at bounding box center [23, 223] width 8 height 8
click at [24, 106] on div at bounding box center [22, 101] width 15 height 15
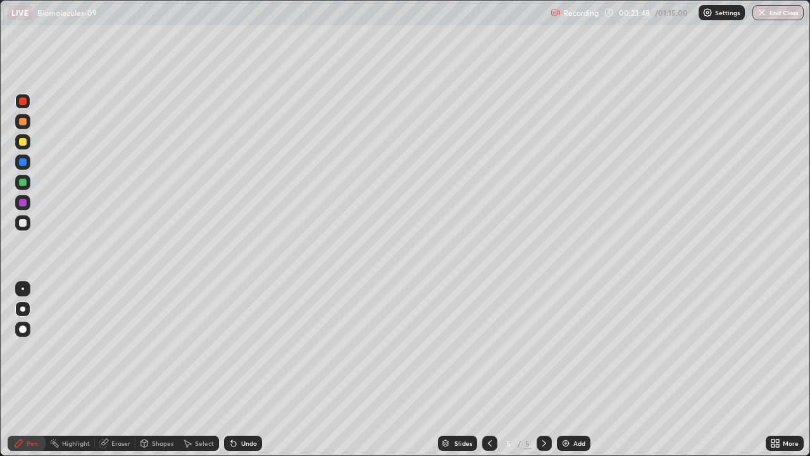
click at [242, 401] on div "Undo" at bounding box center [249, 443] width 16 height 6
click at [244, 401] on div "Undo" at bounding box center [249, 443] width 16 height 6
click at [246, 401] on div "Undo" at bounding box center [249, 443] width 16 height 6
click at [242, 401] on div "Undo" at bounding box center [249, 443] width 16 height 6
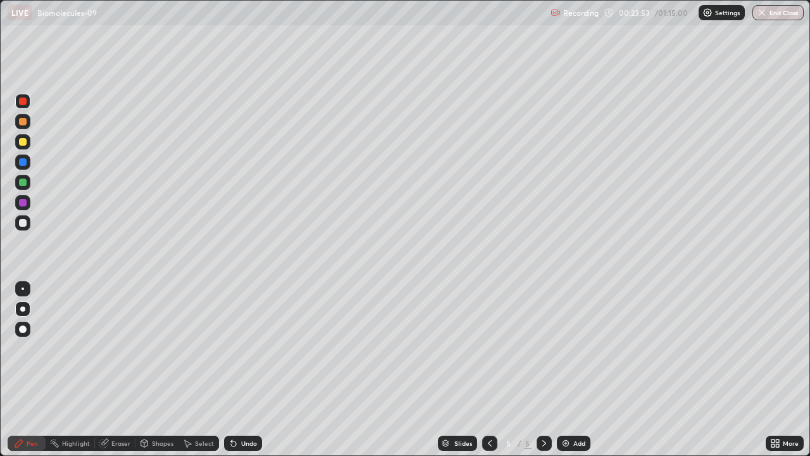
click at [246, 401] on div "Undo" at bounding box center [249, 443] width 16 height 6
click at [22, 142] on div at bounding box center [23, 142] width 8 height 8
click at [23, 142] on div at bounding box center [23, 142] width 8 height 8
click at [25, 222] on div at bounding box center [23, 223] width 8 height 8
click at [578, 401] on div "Add" at bounding box center [580, 443] width 12 height 6
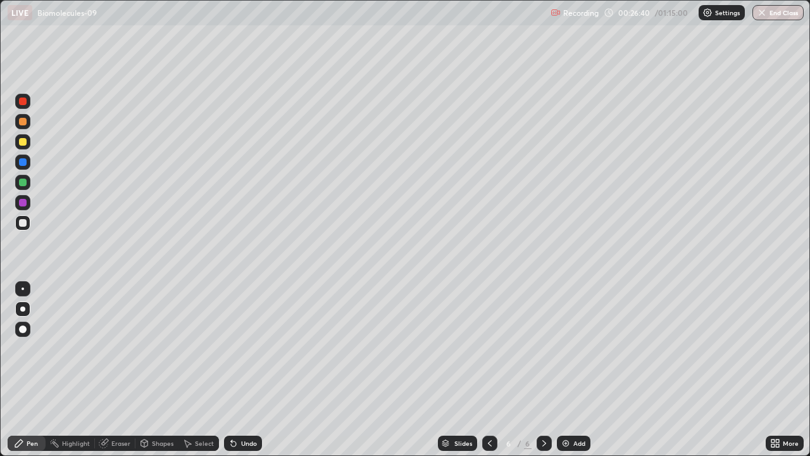
click at [23, 144] on div at bounding box center [23, 142] width 8 height 8
click at [24, 144] on div at bounding box center [23, 142] width 8 height 8
click at [23, 223] on div at bounding box center [23, 223] width 8 height 8
click at [23, 140] on div at bounding box center [23, 142] width 8 height 8
click at [108, 401] on icon at bounding box center [104, 442] width 7 height 6
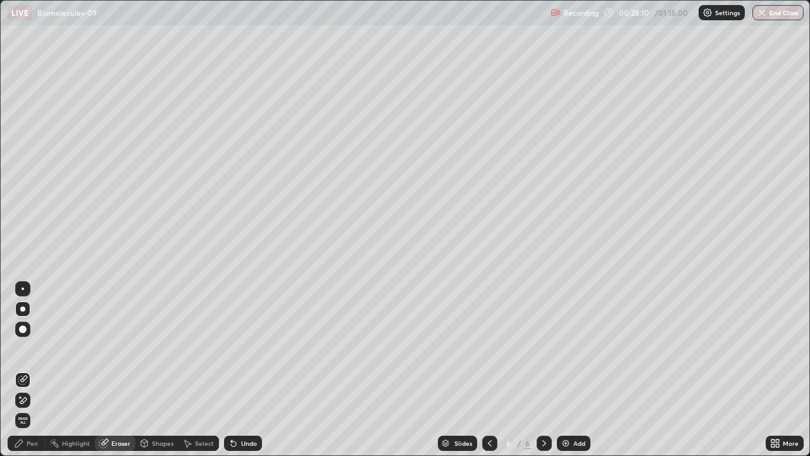
click at [26, 401] on div "Pen" at bounding box center [27, 443] width 38 height 15
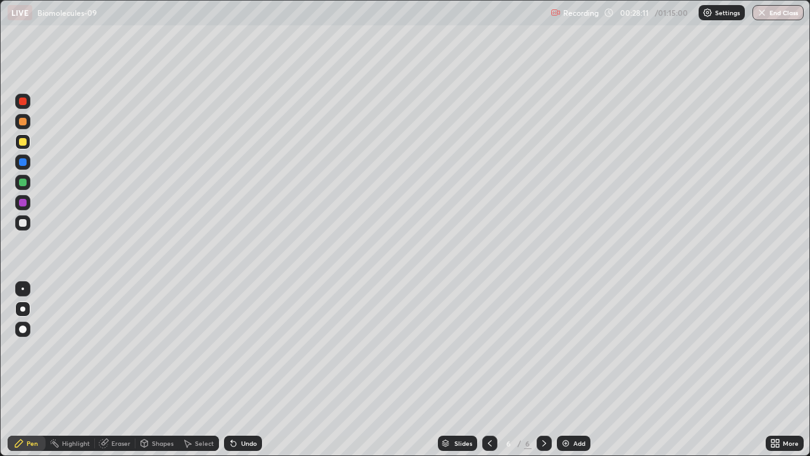
click at [23, 308] on div at bounding box center [22, 308] width 5 height 5
click at [23, 309] on div at bounding box center [22, 308] width 5 height 5
click at [241, 401] on div "Undo" at bounding box center [249, 443] width 16 height 6
click at [242, 401] on div "Undo" at bounding box center [249, 443] width 16 height 6
click at [242, 401] on div "Undo" at bounding box center [243, 443] width 38 height 15
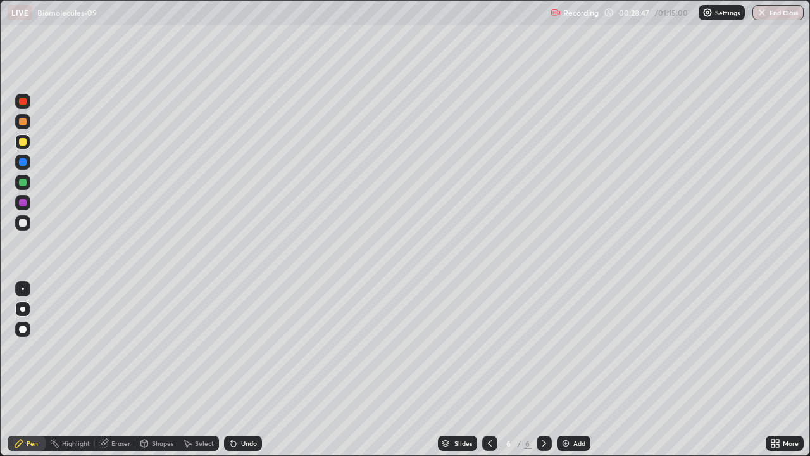
click at [23, 309] on div at bounding box center [22, 308] width 5 height 5
click at [22, 144] on div at bounding box center [23, 142] width 8 height 8
click at [23, 188] on div at bounding box center [22, 182] width 15 height 15
click at [23, 222] on div at bounding box center [23, 223] width 8 height 8
click at [247, 401] on div "Undo" at bounding box center [249, 443] width 16 height 6
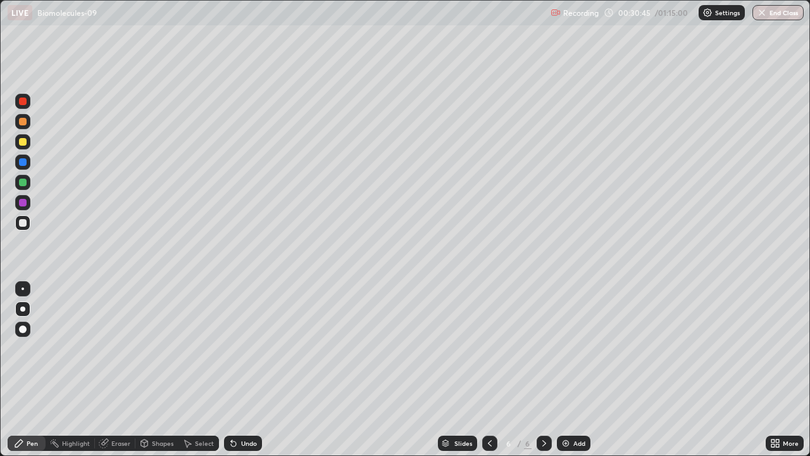
click at [22, 102] on div at bounding box center [23, 102] width 8 height 8
click at [19, 163] on div at bounding box center [23, 162] width 8 height 8
click at [23, 309] on div at bounding box center [22, 308] width 5 height 5
click at [25, 143] on div at bounding box center [23, 142] width 8 height 8
click at [21, 164] on div at bounding box center [23, 162] width 8 height 8
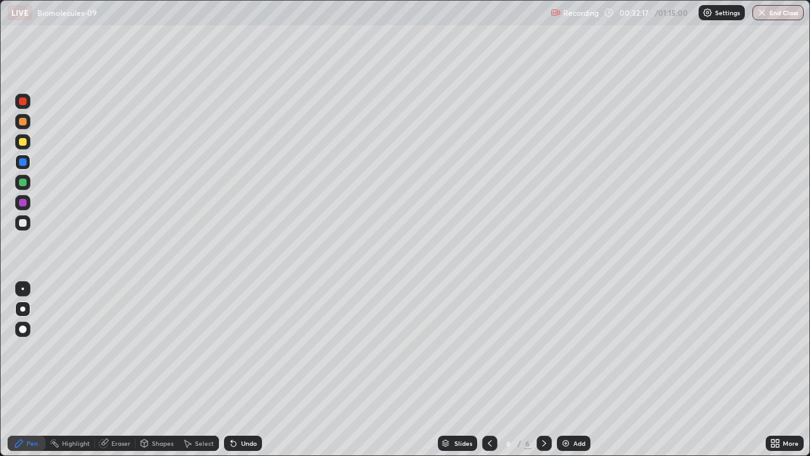
click at [22, 142] on div at bounding box center [23, 142] width 8 height 8
click at [22, 202] on div at bounding box center [23, 203] width 8 height 8
click at [28, 309] on div at bounding box center [22, 308] width 15 height 15
click at [28, 306] on div at bounding box center [22, 308] width 15 height 15
click at [247, 401] on div "Undo" at bounding box center [249, 443] width 16 height 6
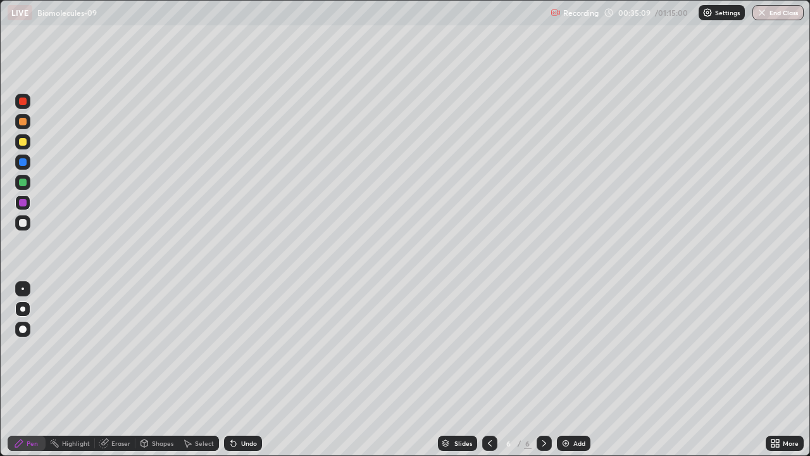
click at [22, 227] on div at bounding box center [22, 222] width 15 height 15
click at [574, 401] on div "Add" at bounding box center [580, 443] width 12 height 6
click at [22, 142] on div at bounding box center [23, 142] width 8 height 8
click at [22, 180] on div at bounding box center [23, 183] width 8 height 8
click at [22, 222] on div at bounding box center [23, 223] width 8 height 8
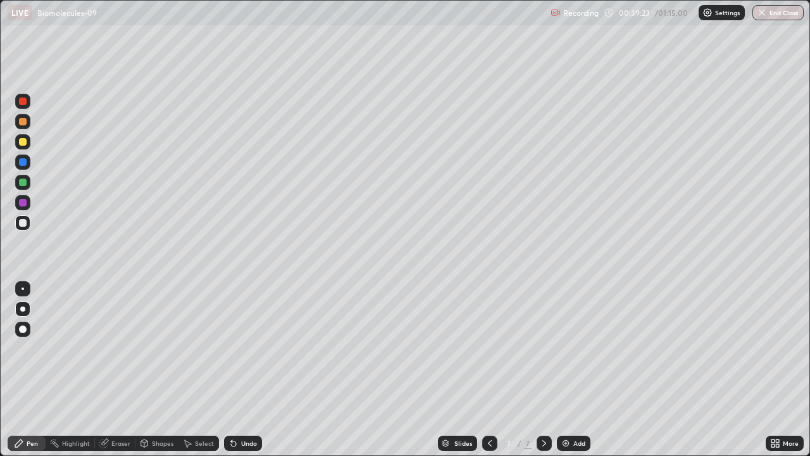
click at [21, 182] on div at bounding box center [23, 183] width 8 height 8
click at [22, 147] on div at bounding box center [22, 141] width 15 height 15
click at [25, 229] on div at bounding box center [22, 222] width 15 height 15
click at [28, 329] on div at bounding box center [22, 329] width 15 height 15
click at [24, 310] on div at bounding box center [22, 308] width 5 height 5
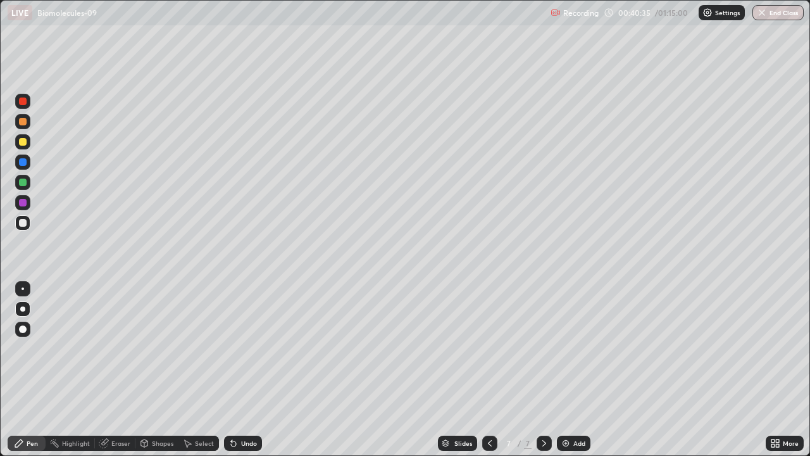
click at [25, 330] on div at bounding box center [23, 329] width 8 height 8
click at [23, 204] on div at bounding box center [23, 203] width 8 height 8
click at [117, 401] on div "Eraser" at bounding box center [120, 443] width 19 height 6
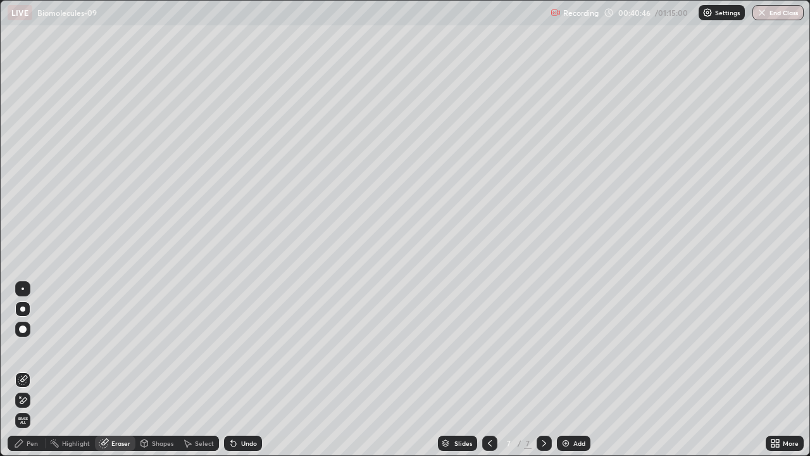
click at [25, 401] on div "Pen" at bounding box center [27, 443] width 38 height 15
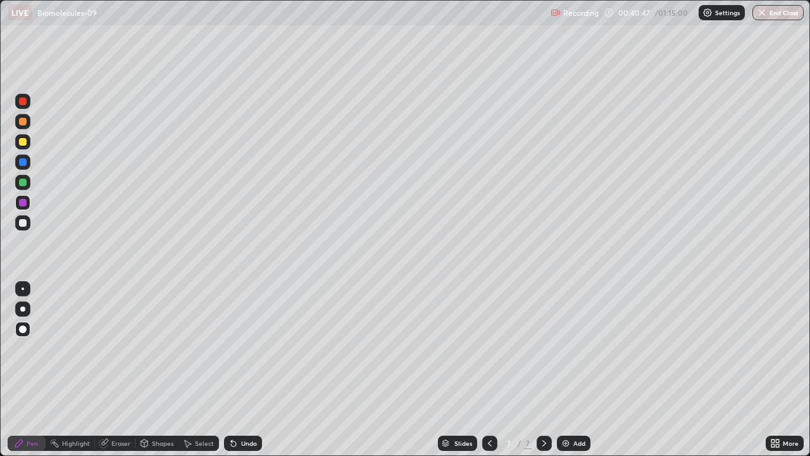
click at [26, 229] on div at bounding box center [22, 222] width 15 height 15
click at [29, 199] on div at bounding box center [22, 202] width 15 height 15
click at [108, 401] on icon at bounding box center [104, 443] width 10 height 10
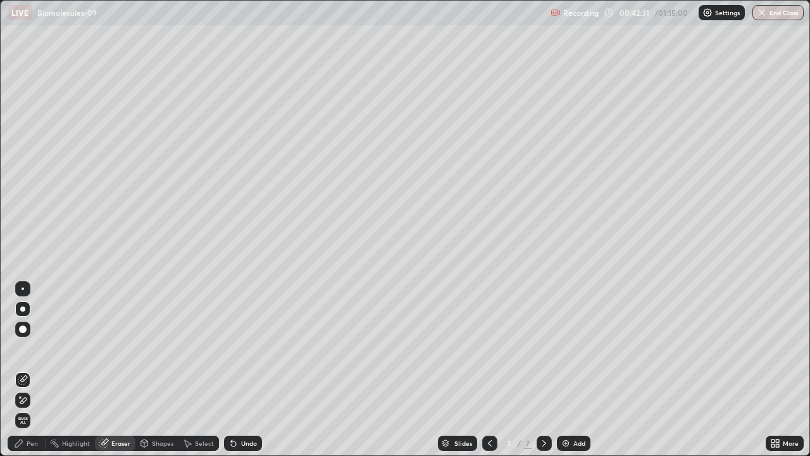
click at [20, 397] on icon at bounding box center [20, 396] width 1 height 1
click at [21, 377] on icon at bounding box center [23, 380] width 10 height 10
click at [27, 401] on div "Pen" at bounding box center [27, 443] width 38 height 15
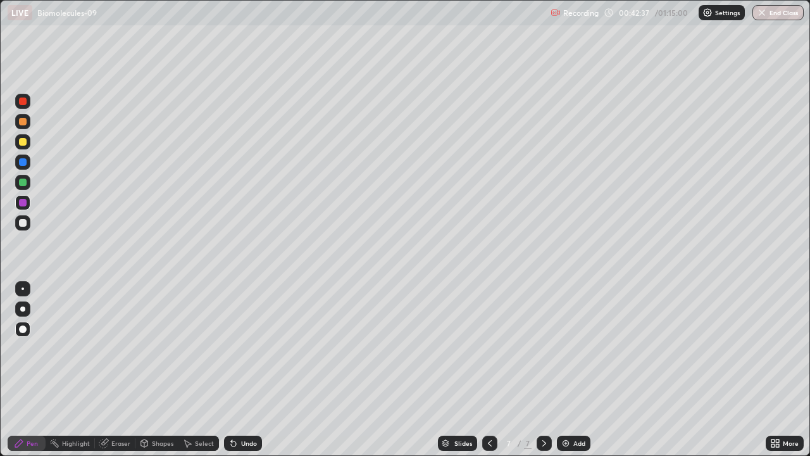
click at [27, 307] on div at bounding box center [22, 308] width 15 height 15
click at [241, 401] on div "Undo" at bounding box center [249, 443] width 16 height 6
click at [245, 401] on div "Undo" at bounding box center [249, 443] width 16 height 6
click at [242, 401] on div "Undo" at bounding box center [243, 443] width 38 height 15
click at [113, 401] on div "Eraser" at bounding box center [120, 443] width 19 height 6
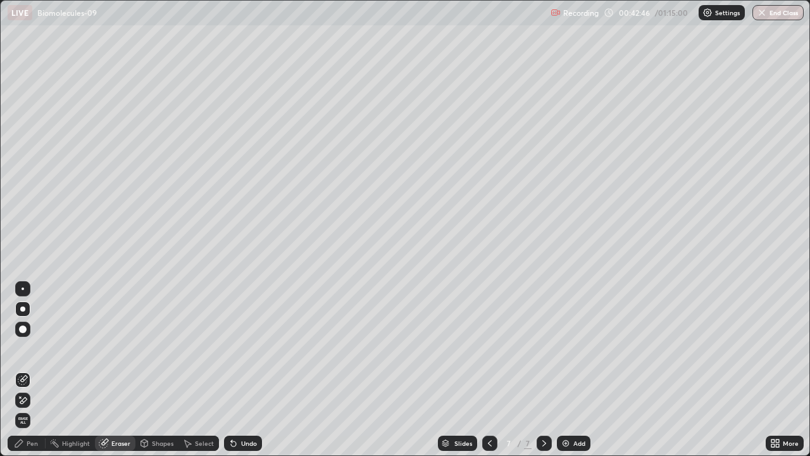
click at [34, 401] on div "Pen" at bounding box center [32, 443] width 11 height 6
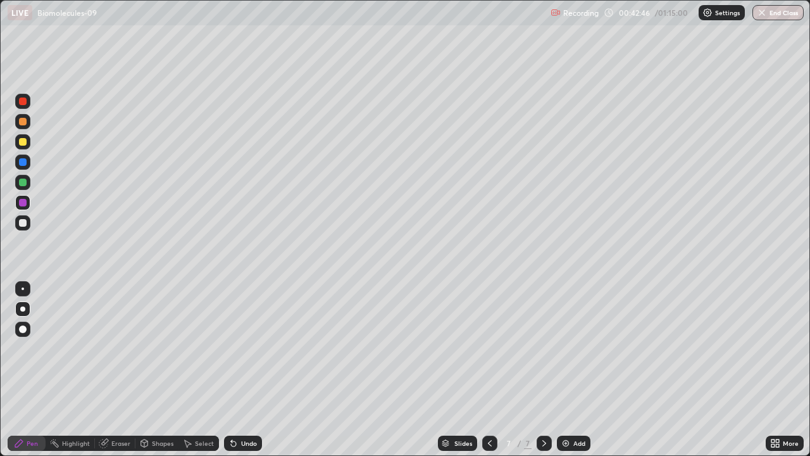
click at [25, 225] on div at bounding box center [23, 223] width 8 height 8
click at [23, 309] on div at bounding box center [22, 308] width 5 height 5
click at [108, 401] on icon at bounding box center [104, 443] width 10 height 10
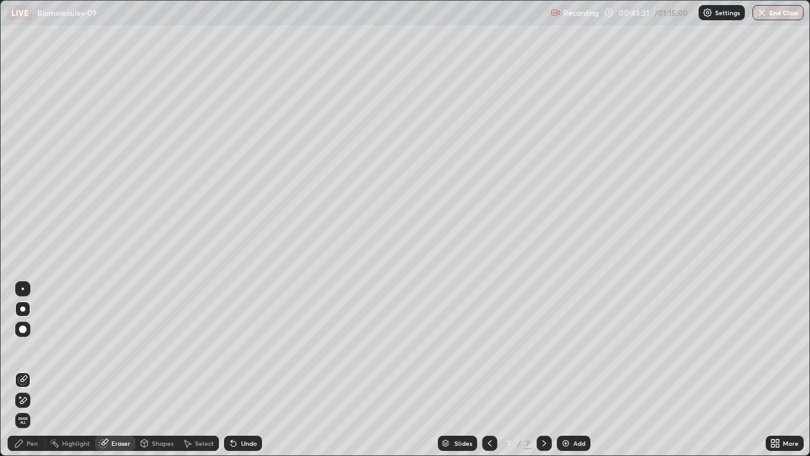
click at [30, 401] on div "Pen" at bounding box center [32, 443] width 11 height 6
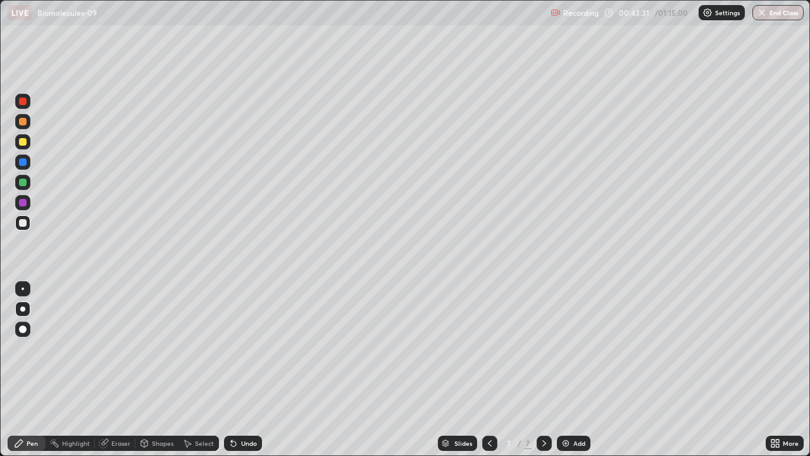
click at [30, 401] on div "Pen" at bounding box center [32, 443] width 11 height 6
click at [574, 401] on div "Add" at bounding box center [580, 443] width 12 height 6
click at [24, 142] on div at bounding box center [23, 142] width 8 height 8
click at [23, 122] on div at bounding box center [23, 122] width 8 height 8
click at [25, 122] on div at bounding box center [23, 122] width 8 height 8
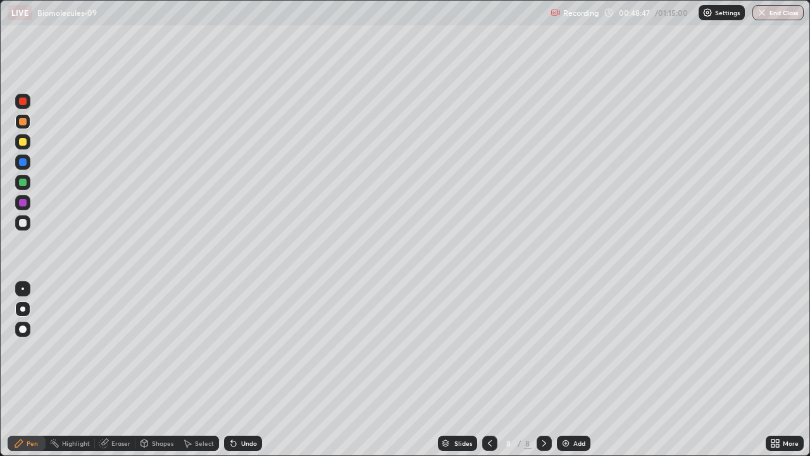
click at [27, 223] on div at bounding box center [22, 222] width 15 height 15
click at [21, 324] on div at bounding box center [22, 329] width 15 height 15
click at [249, 401] on div "Undo" at bounding box center [249, 443] width 16 height 6
click at [255, 401] on div "Undo" at bounding box center [243, 443] width 38 height 15
click at [251, 401] on div "Undo" at bounding box center [243, 443] width 38 height 15
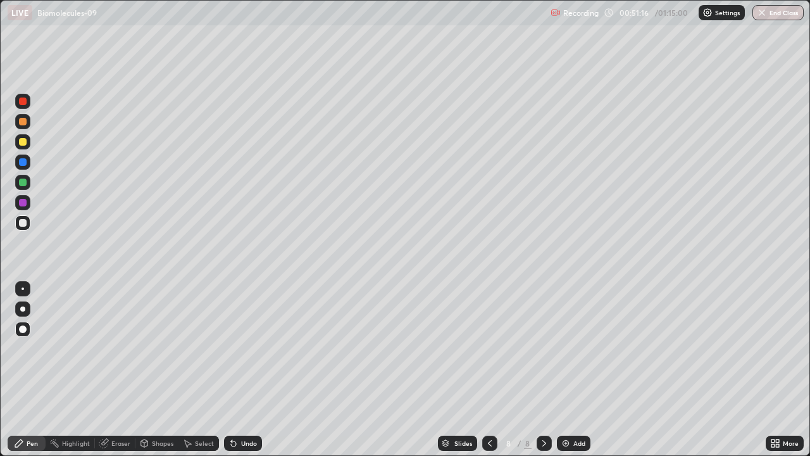
click at [25, 223] on div at bounding box center [23, 223] width 8 height 8
click at [23, 309] on div at bounding box center [22, 308] width 5 height 5
click at [25, 144] on div at bounding box center [23, 142] width 8 height 8
click at [23, 223] on div at bounding box center [23, 223] width 8 height 8
click at [23, 203] on div at bounding box center [23, 203] width 8 height 8
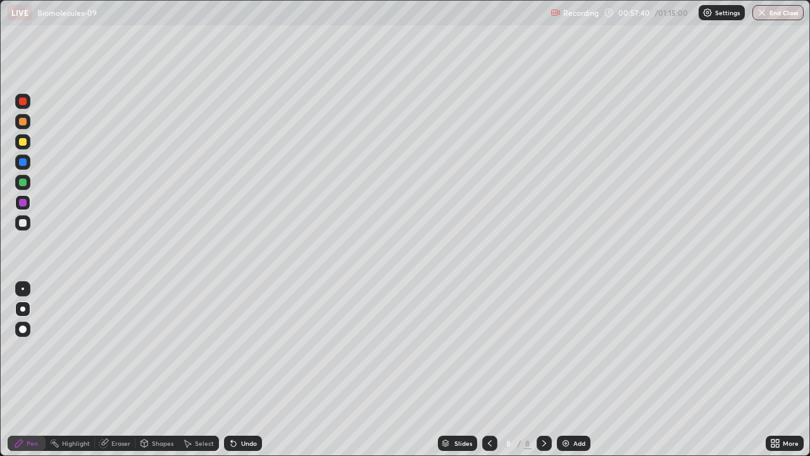
click at [23, 309] on div at bounding box center [22, 308] width 5 height 5
click at [781, 15] on button "End Class" at bounding box center [778, 12] width 51 height 15
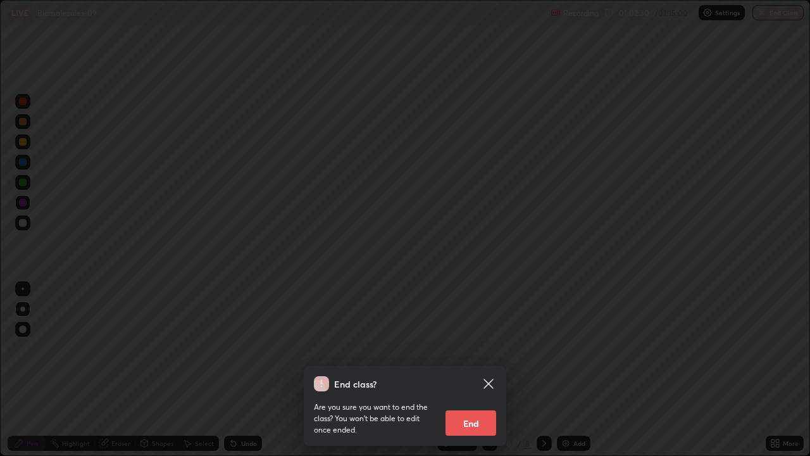
click at [468, 401] on button "End" at bounding box center [471, 422] width 51 height 25
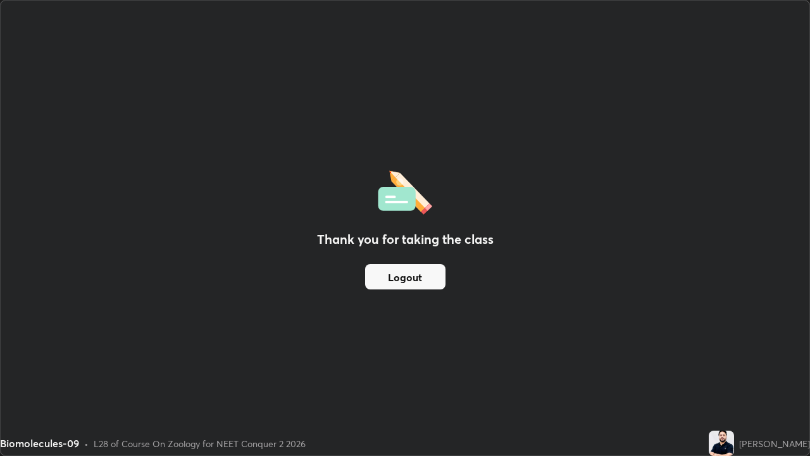
click at [418, 279] on button "Logout" at bounding box center [405, 276] width 80 height 25
